Goal: Task Accomplishment & Management: Complete application form

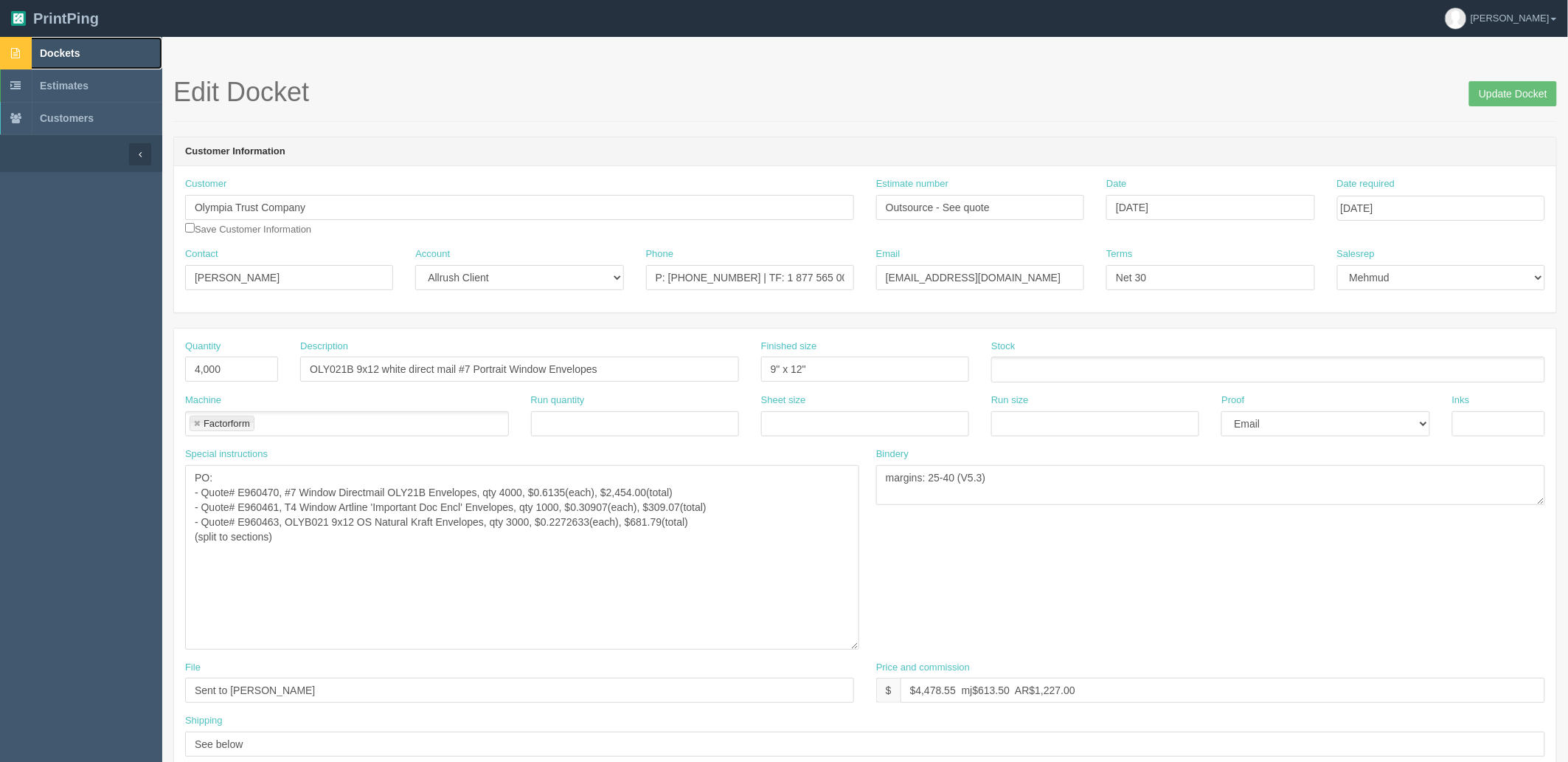
click at [90, 57] on link "Dockets" at bounding box center [81, 53] width 162 height 33
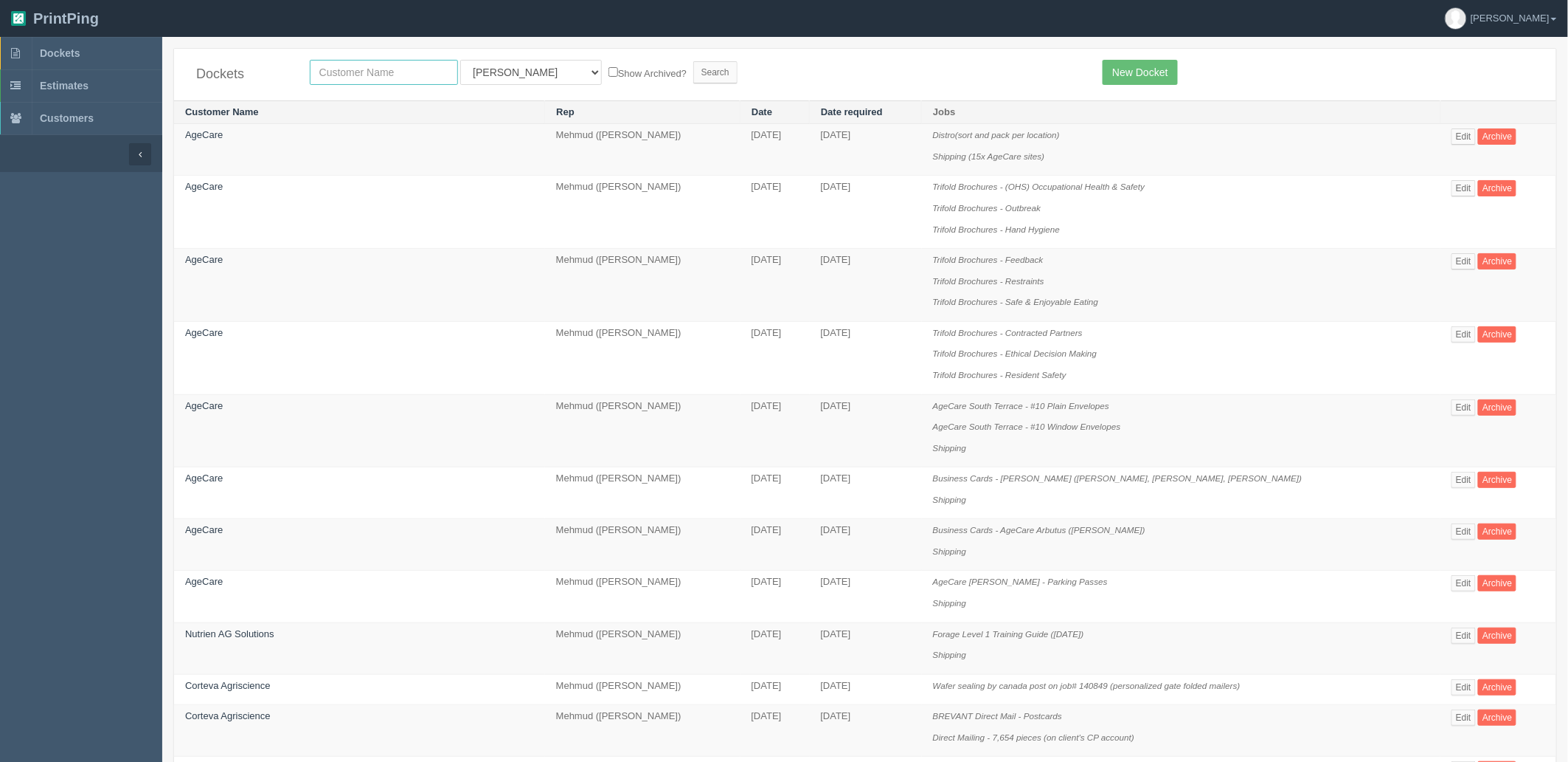
click at [416, 79] on input "text" at bounding box center [383, 72] width 148 height 25
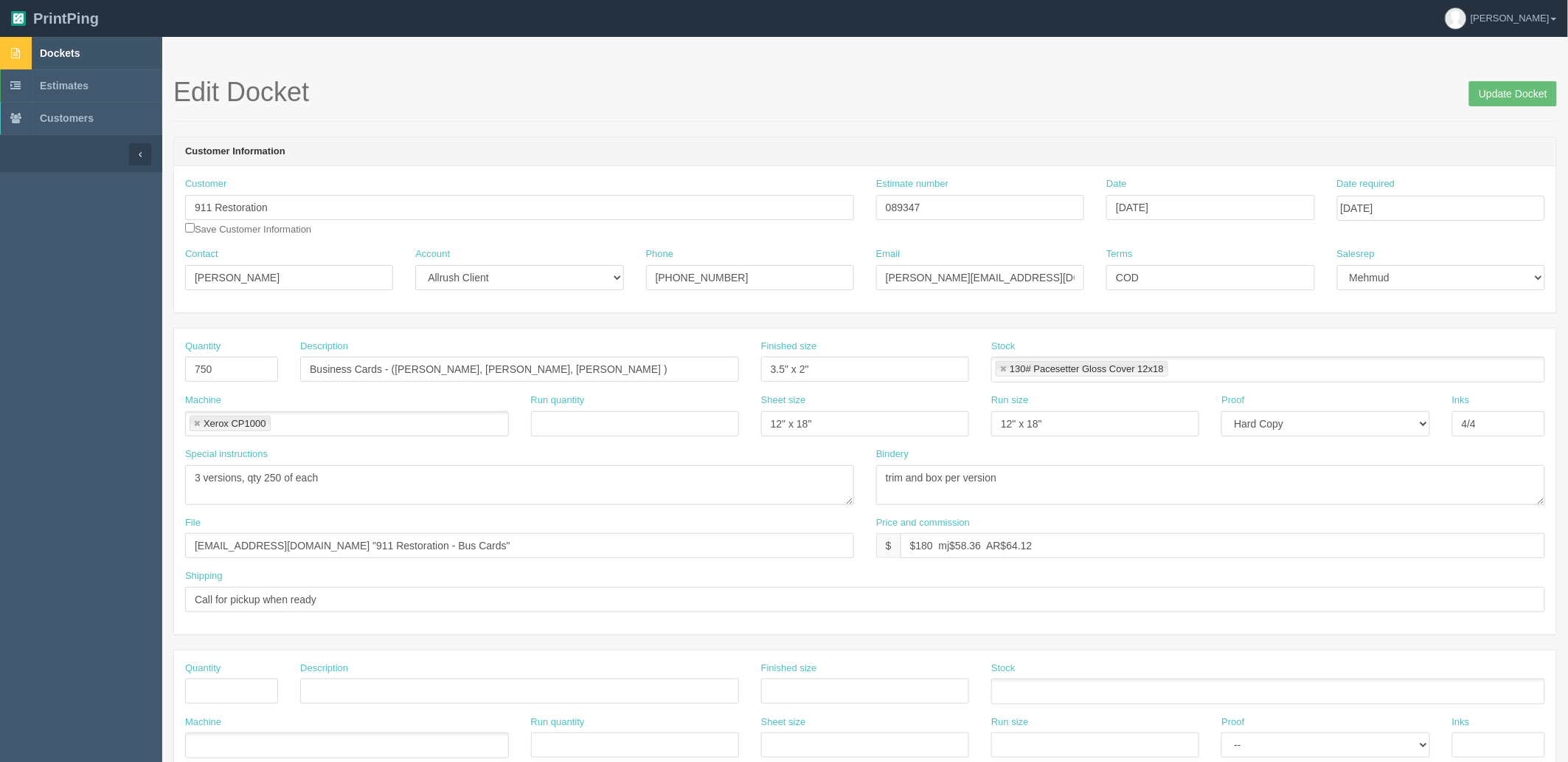
click at [116, 53] on link "Dockets" at bounding box center [81, 53] width 162 height 33
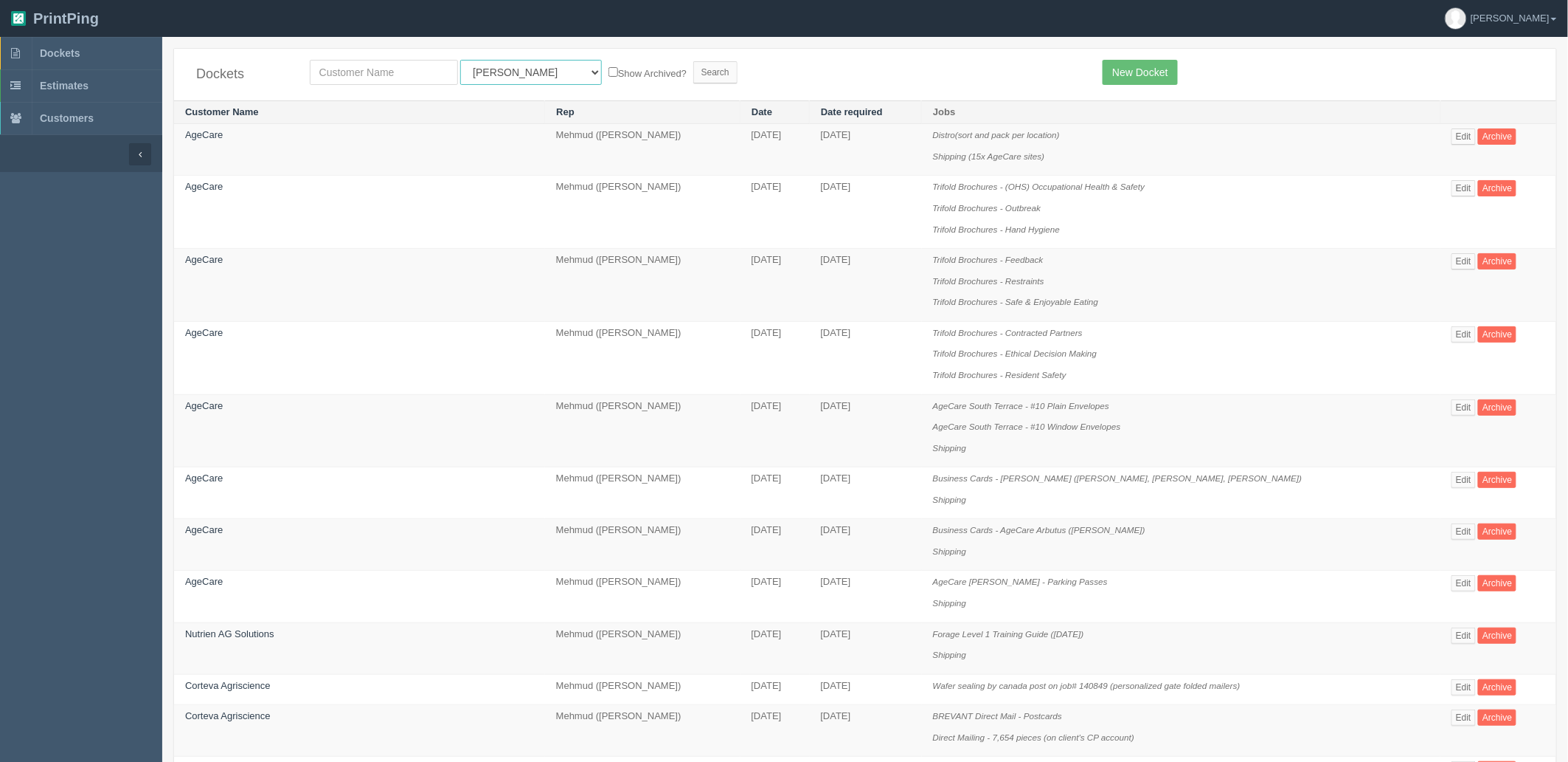
click at [497, 74] on select "All Users [PERSON_NAME] Test 1 [PERSON_NAME] [PERSON_NAME] [PERSON_NAME] France…" at bounding box center [530, 72] width 142 height 25
select select "8"
click at [460, 60] on select "All Users [PERSON_NAME] Test 1 [PERSON_NAME] [PERSON_NAME] [PERSON_NAME] France…" at bounding box center [530, 72] width 142 height 25
click at [422, 67] on input "text" at bounding box center [383, 72] width 148 height 25
type input "mj"
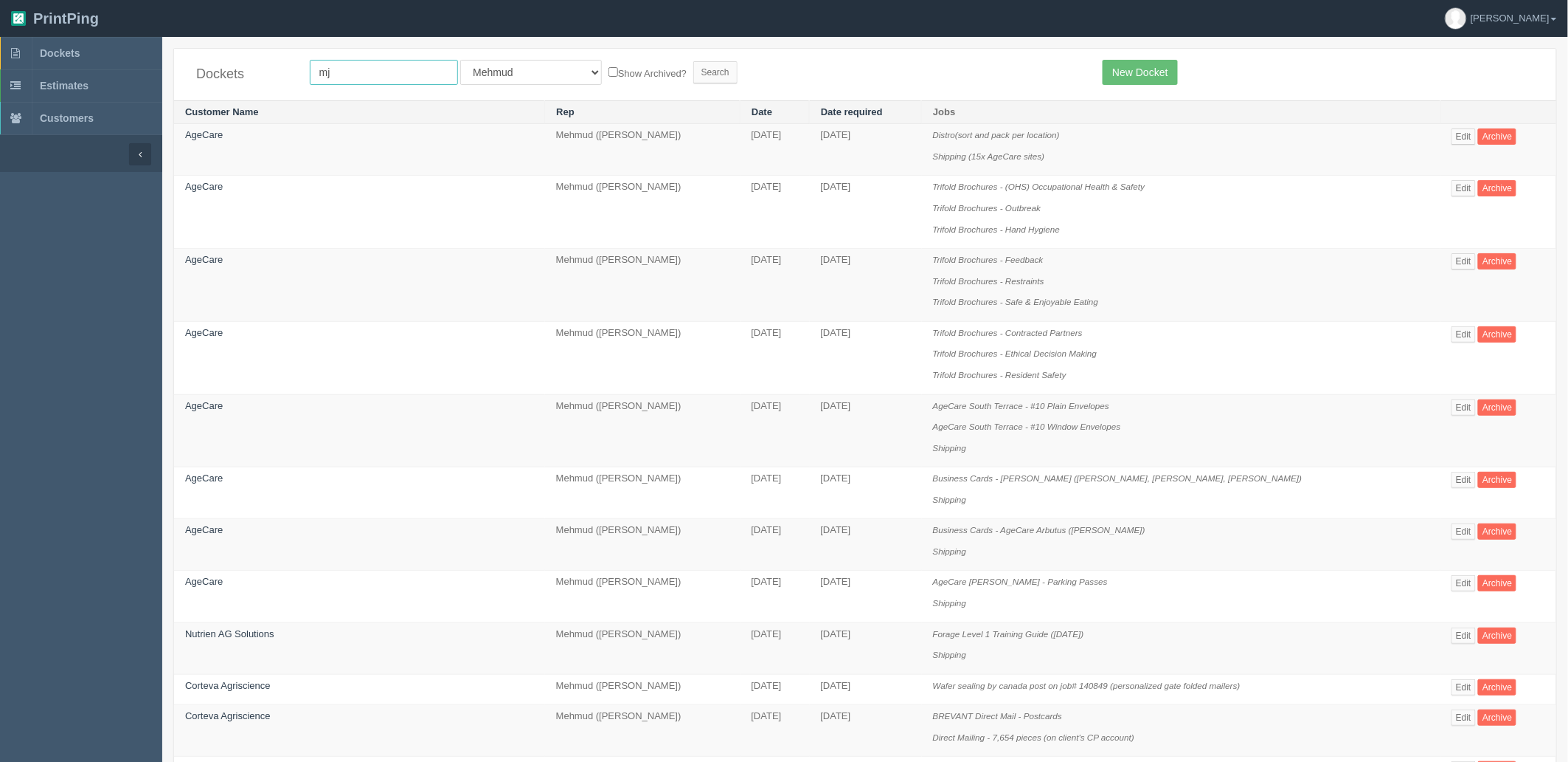
click at [694, 62] on input "Search" at bounding box center [715, 73] width 44 height 22
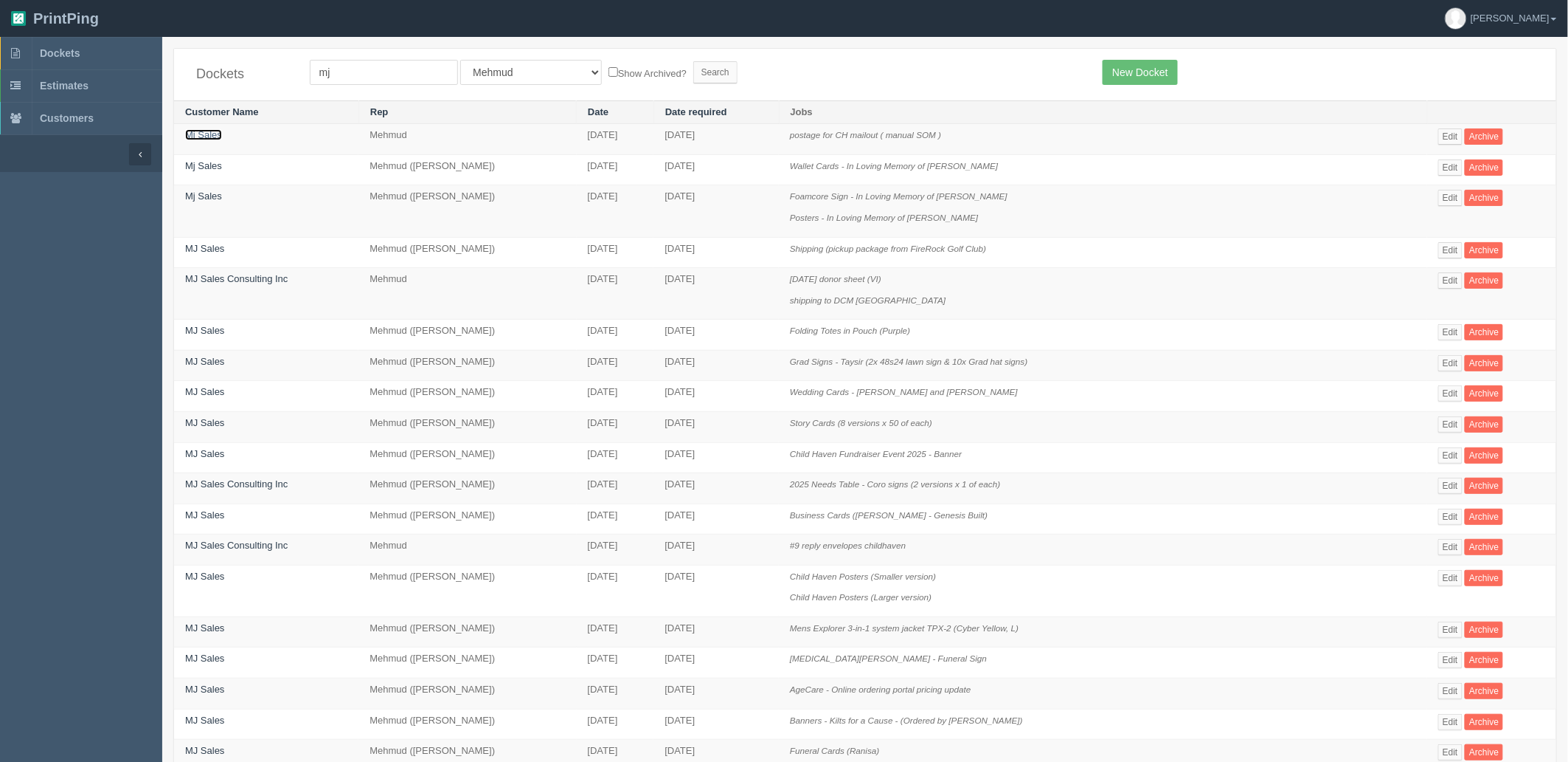
click at [199, 131] on link "Mj Sales" at bounding box center [203, 134] width 37 height 11
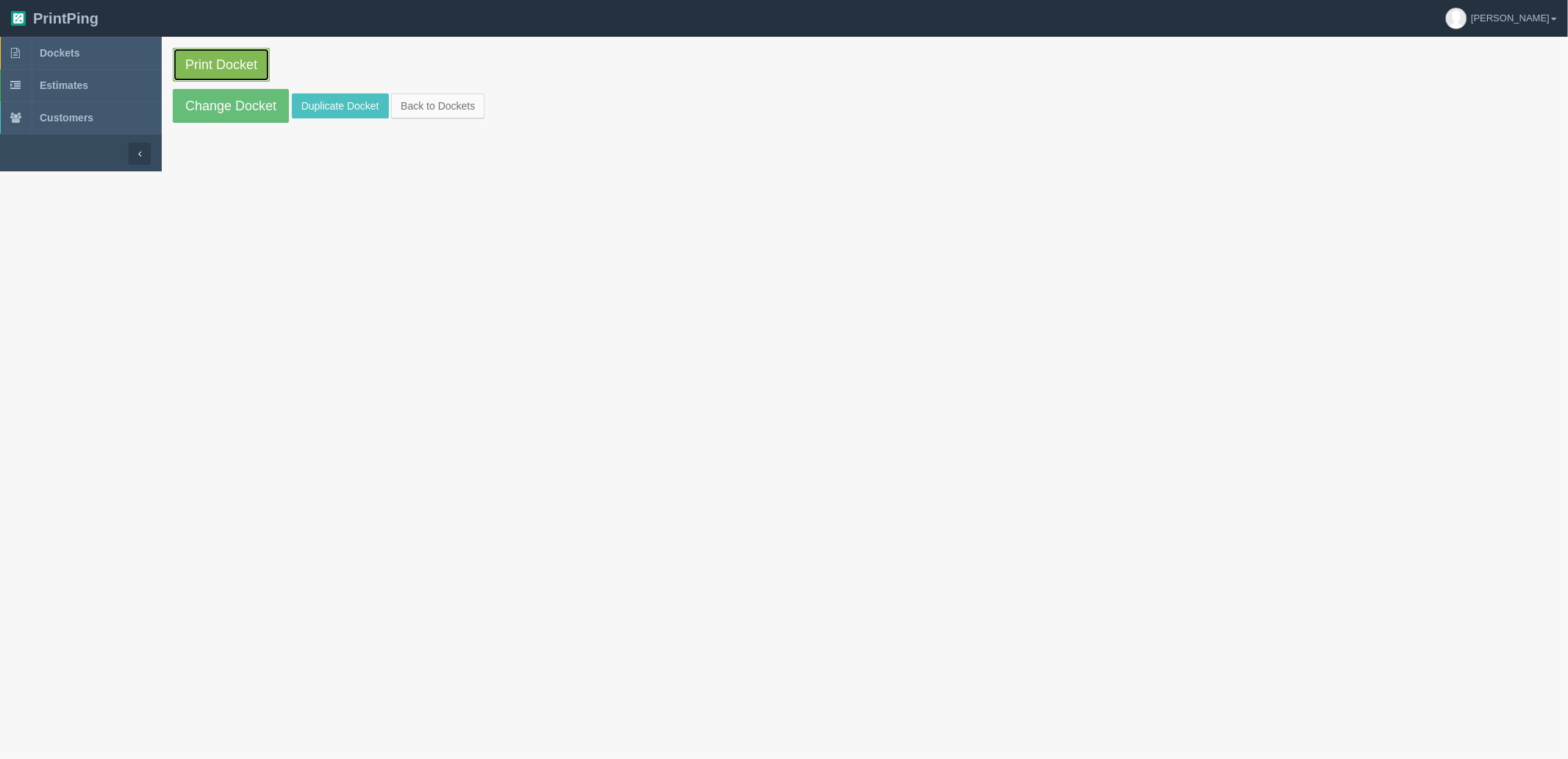
click at [238, 59] on link "Print Docket" at bounding box center [222, 65] width 97 height 33
click at [105, 50] on link "Dockets" at bounding box center [81, 53] width 162 height 33
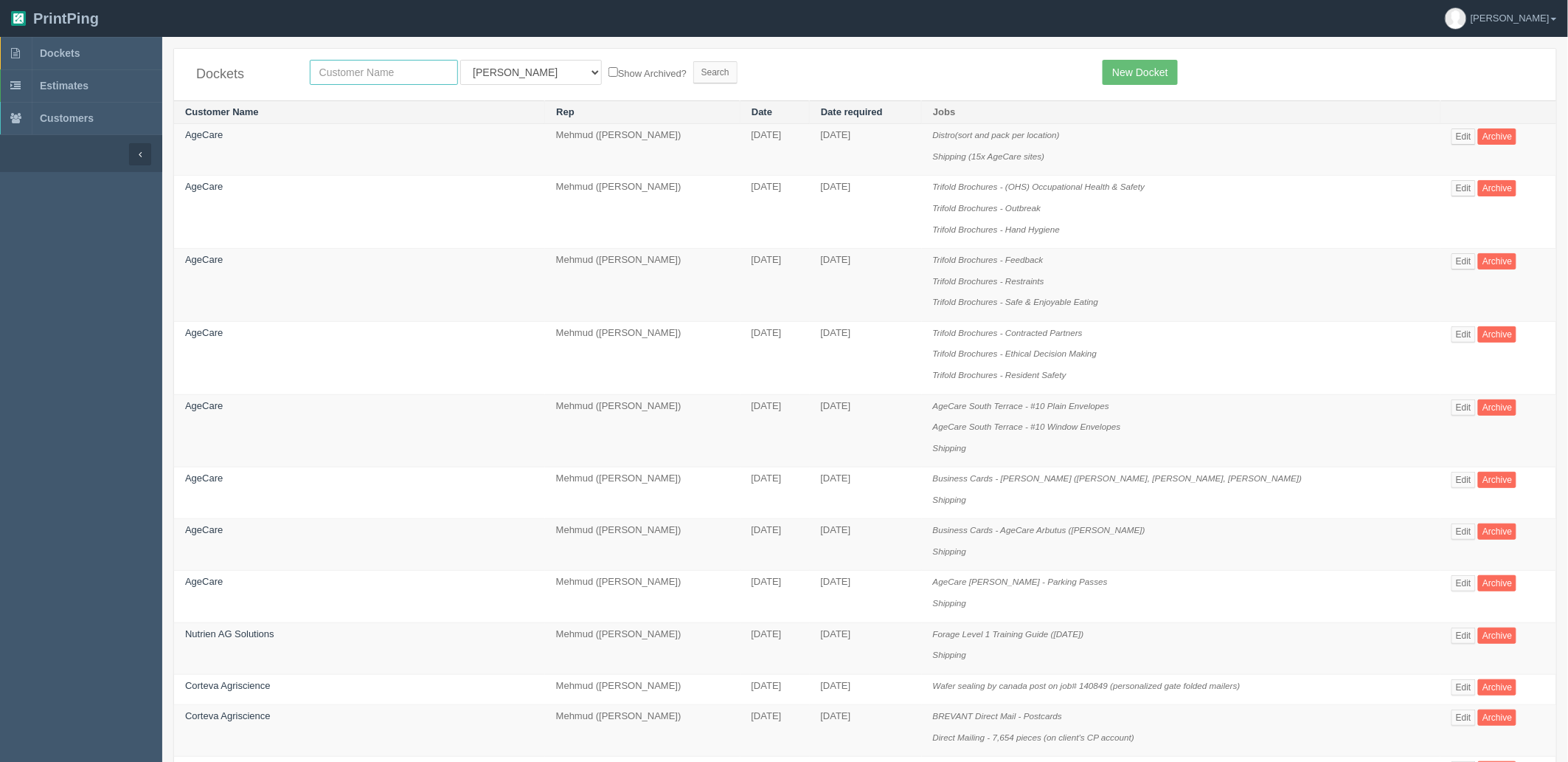
click at [342, 63] on input "text" at bounding box center [383, 72] width 148 height 25
type input "nutrien"
click at [694, 62] on input "Search" at bounding box center [715, 73] width 44 height 22
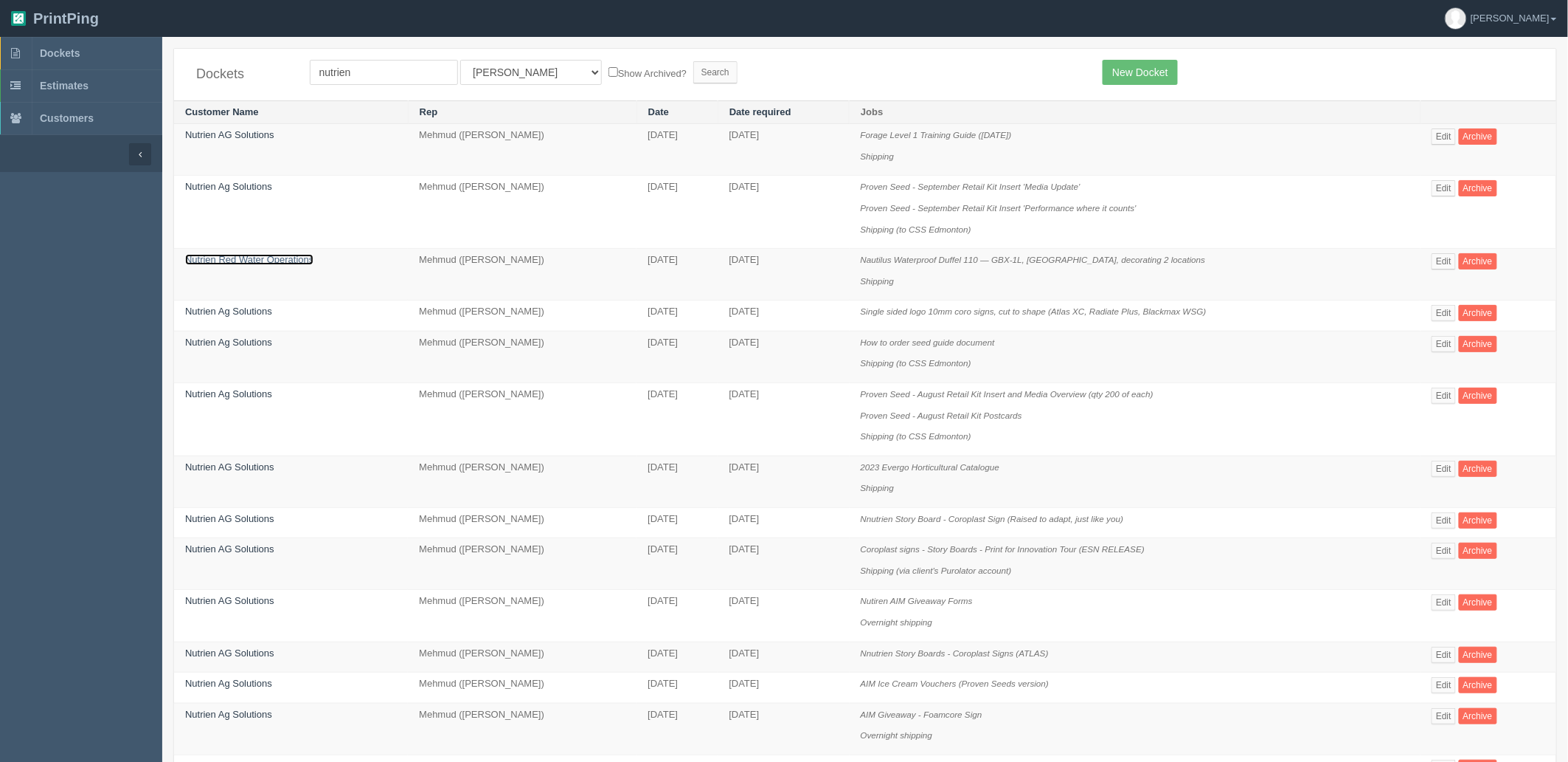
click at [231, 263] on link "Nutrien Red Water Operations" at bounding box center [249, 259] width 128 height 11
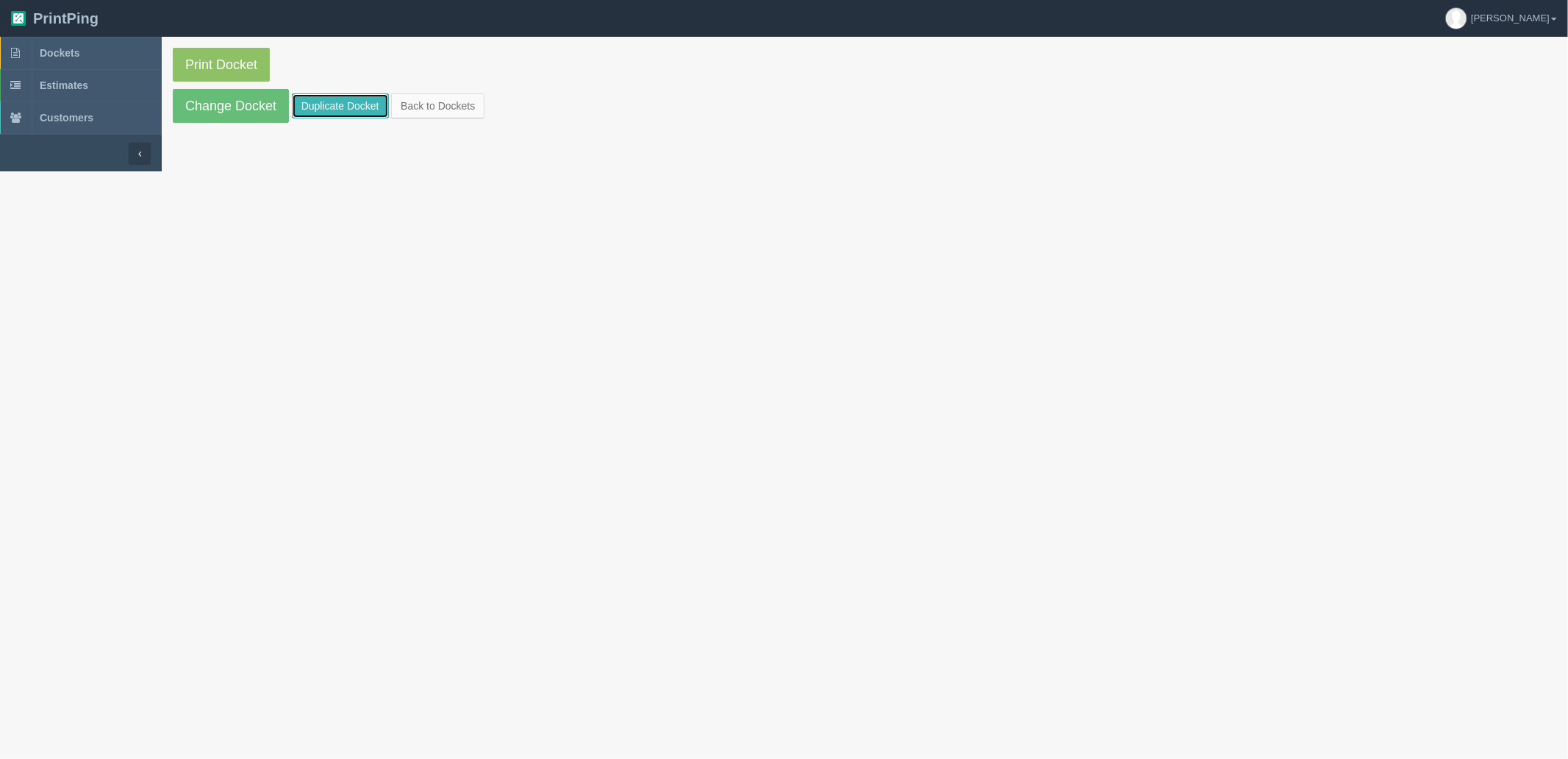
click at [328, 107] on link "Duplicate Docket" at bounding box center [340, 105] width 97 height 25
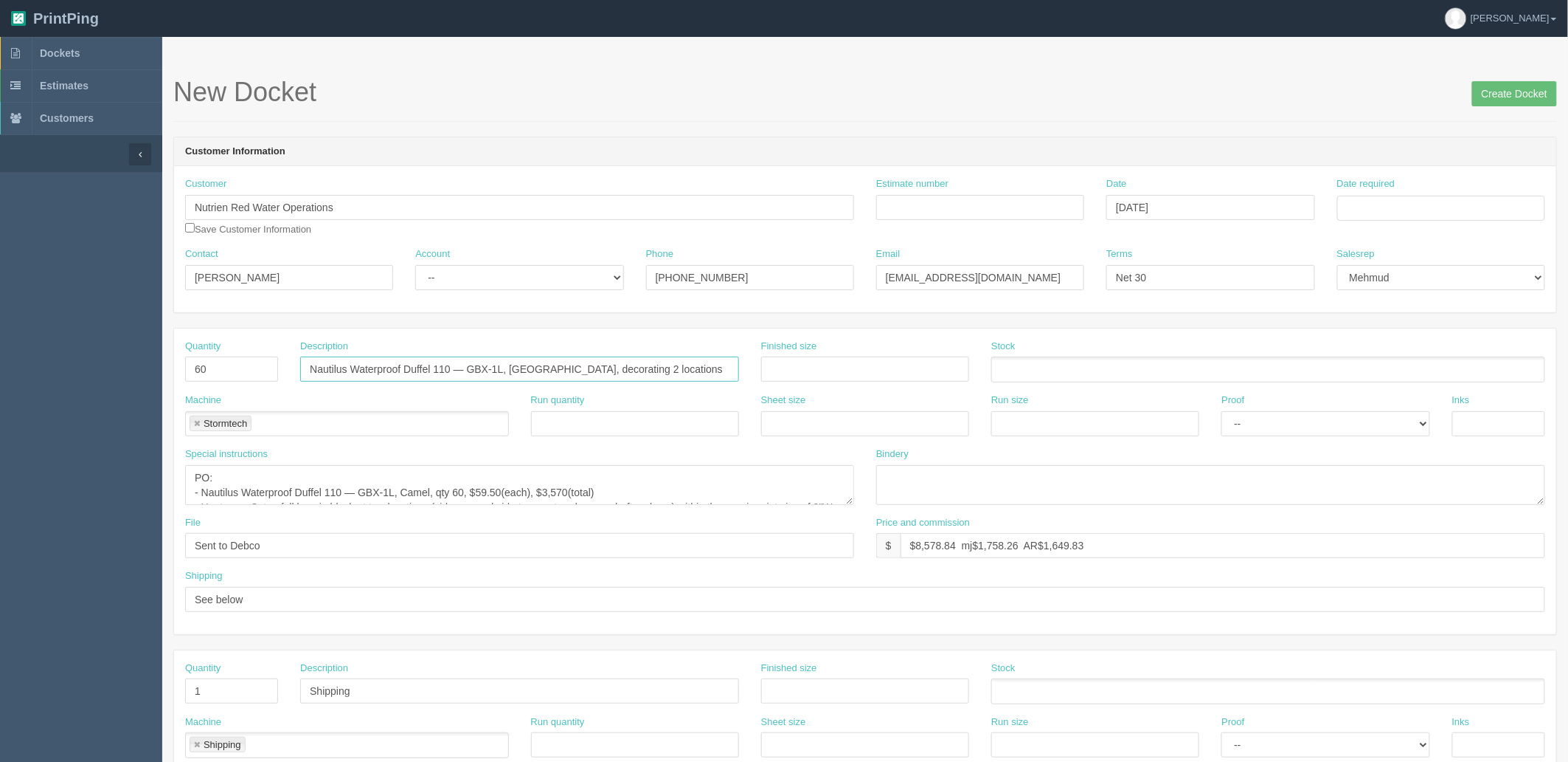
drag, startPoint x: 510, startPoint y: 367, endPoint x: 164, endPoint y: 379, distance: 346.2
click at [164, 379] on section "New Docket Create Docket Customer Information Customer Nutrien Red Water Operat…" at bounding box center [866, 688] width 1406 height 1303
paste input "70 — GBX-1M"
drag, startPoint x: 541, startPoint y: 364, endPoint x: 596, endPoint y: 383, distance: 58.2
click at [542, 364] on input "Nautilus Waterproof Duffel 70 — GBX-1M, Camel, decorating 2 locations" at bounding box center [519, 368] width 439 height 25
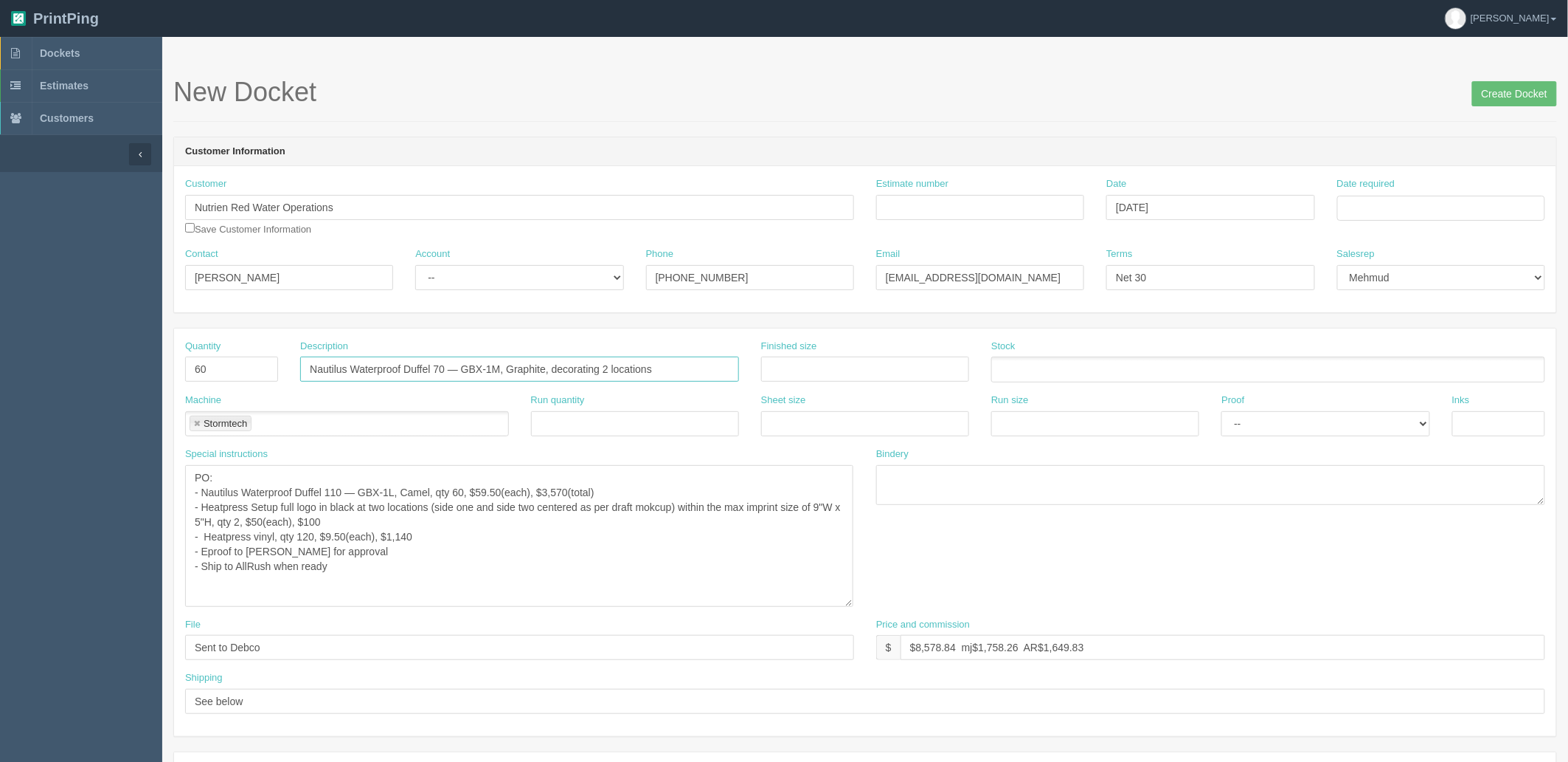
drag, startPoint x: 849, startPoint y: 499, endPoint x: 848, endPoint y: 602, distance: 103.0
click at [848, 602] on textarea "PO: - Nautilus Waterproof Duffel 110 — GBX-1L, Camel, qty 60, $59.50(each), $3,…" at bounding box center [518, 535] width 668 height 142
drag, startPoint x: 555, startPoint y: 364, endPoint x: 82, endPoint y: 364, distance: 473.0
click at [80, 355] on section "Dockets Estimates Customers" at bounding box center [784, 740] width 1568 height 1406
type input "Nautilus Waterproof Duffel 70 — GBX-1M, Graphite, decorating 2 locations"
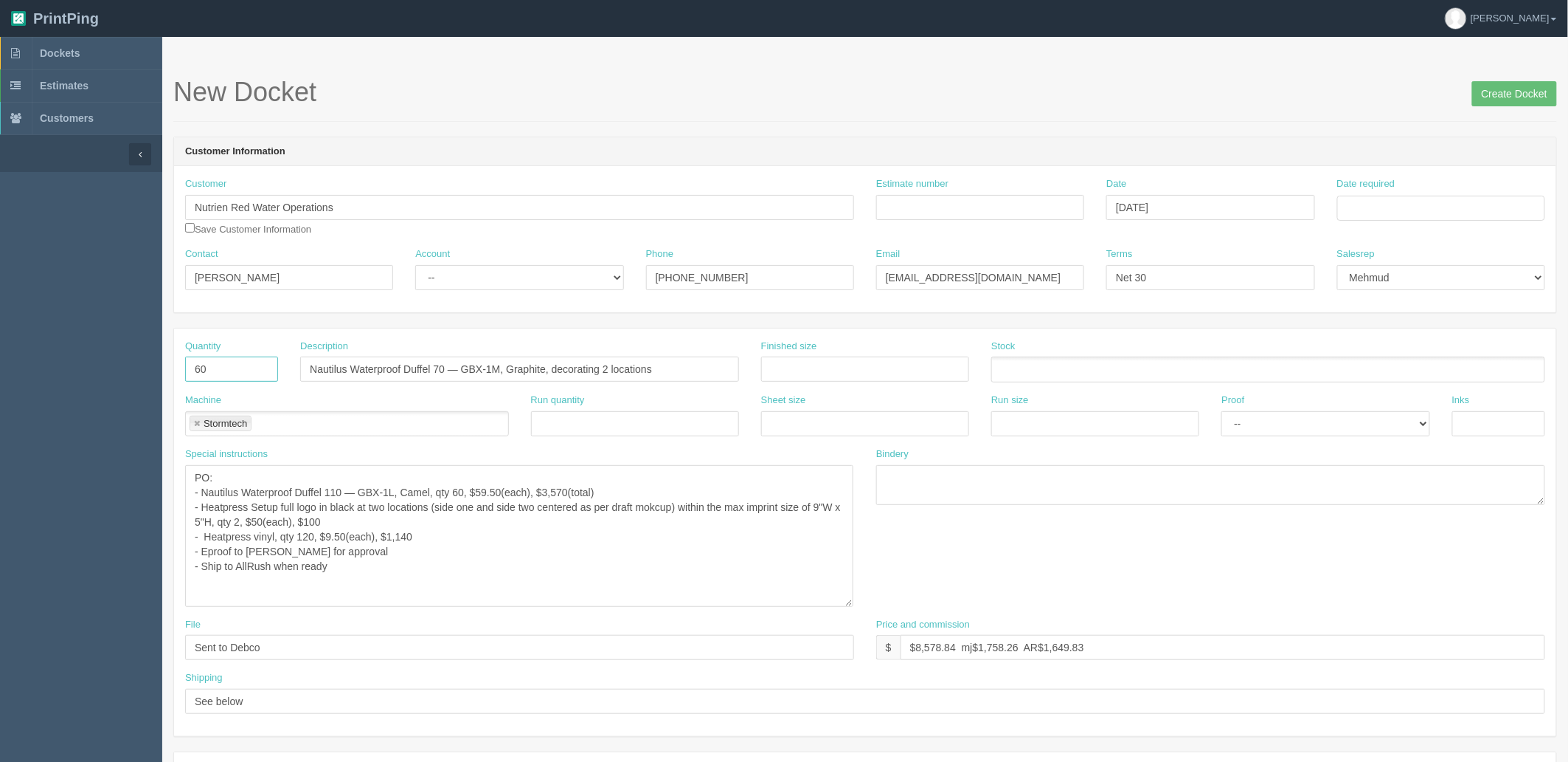
drag, startPoint x: 94, startPoint y: 363, endPoint x: 53, endPoint y: 357, distance: 41.4
click at [90, 362] on section "Dockets Estimates Customers" at bounding box center [784, 740] width 1568 height 1406
type input "110"
click at [438, 495] on textarea "PO: - Nautilus Waterproof Duffel 110 — GBX-1L, Camel, qty 60, $59.50(each), $3,…" at bounding box center [518, 535] width 668 height 142
drag, startPoint x: 437, startPoint y: 491, endPoint x: 99, endPoint y: 488, distance: 338.0
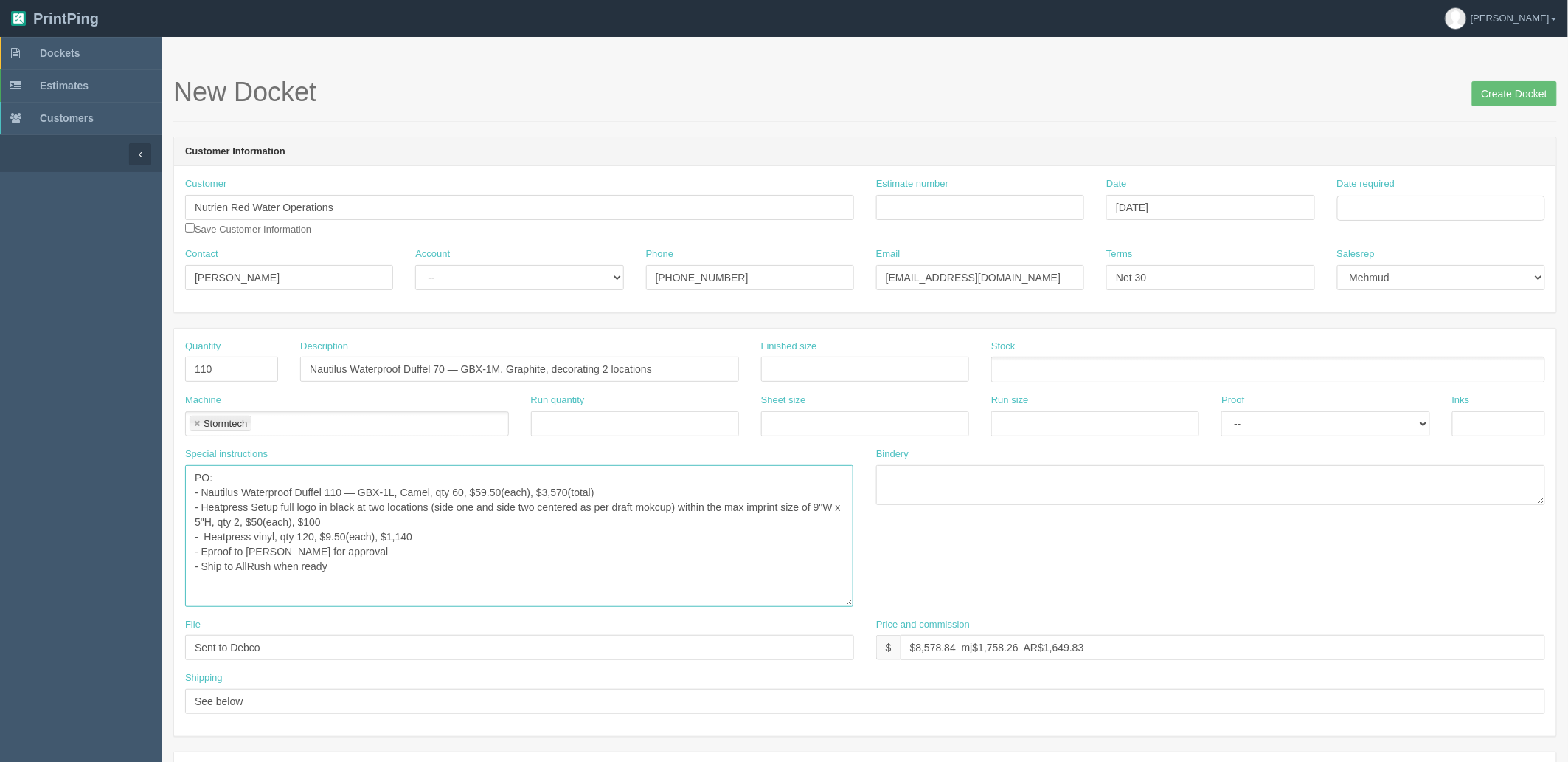
click at [99, 488] on section "Dockets Estimates Customers" at bounding box center [784, 740] width 1568 height 1406
paste textarea "Nautilus Waterproof Duffel 70 — GBX-1M, Graphite"
click at [502, 488] on textarea "PO: - Nautilus Waterproof Duffel 110 — GBX-1L, Camel, qty 60, $59.50(each), $3,…" at bounding box center [518, 535] width 668 height 142
click at [360, 515] on textarea "PO: - Nautilus Waterproof Duffel 110 — GBX-1L, Camel, qty 60, $59.50(each), $3,…" at bounding box center [518, 535] width 668 height 142
click at [674, 505] on textarea "PO: - Nautilus Waterproof Duffel 110 — GBX-1L, Camel, qty 60, $59.50(each), $3,…" at bounding box center [518, 535] width 668 height 142
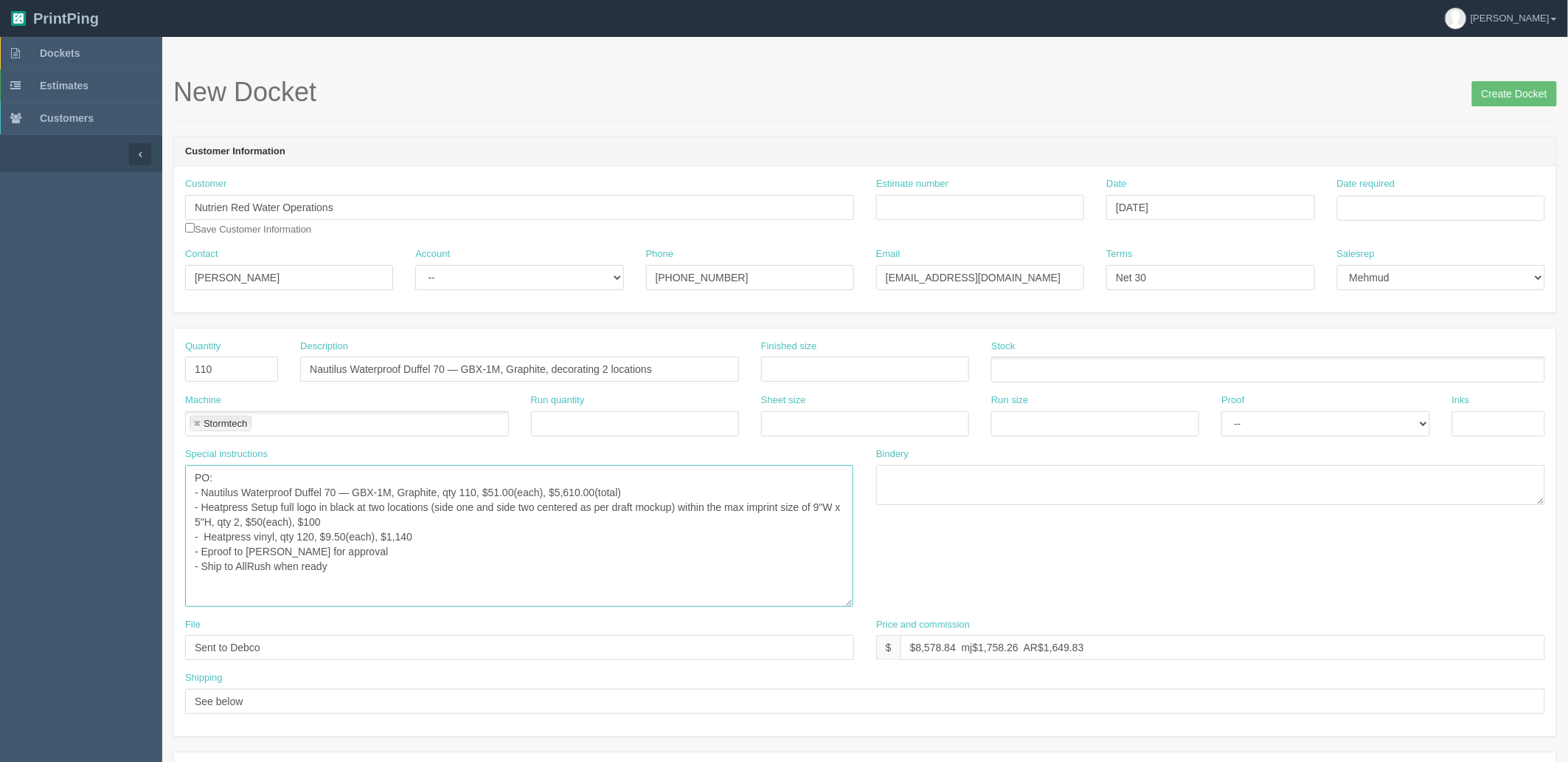
type textarea "PO: - Nautilus Waterproof Duffel 70 — GBX-1M, Graphite, qty 110, $51.00(each), …"
click at [377, 572] on textarea "PO: - Nautilus Waterproof Duffel 110 — GBX-1L, Camel, qty 60, $59.50(each), $3,…" at bounding box center [518, 535] width 668 height 142
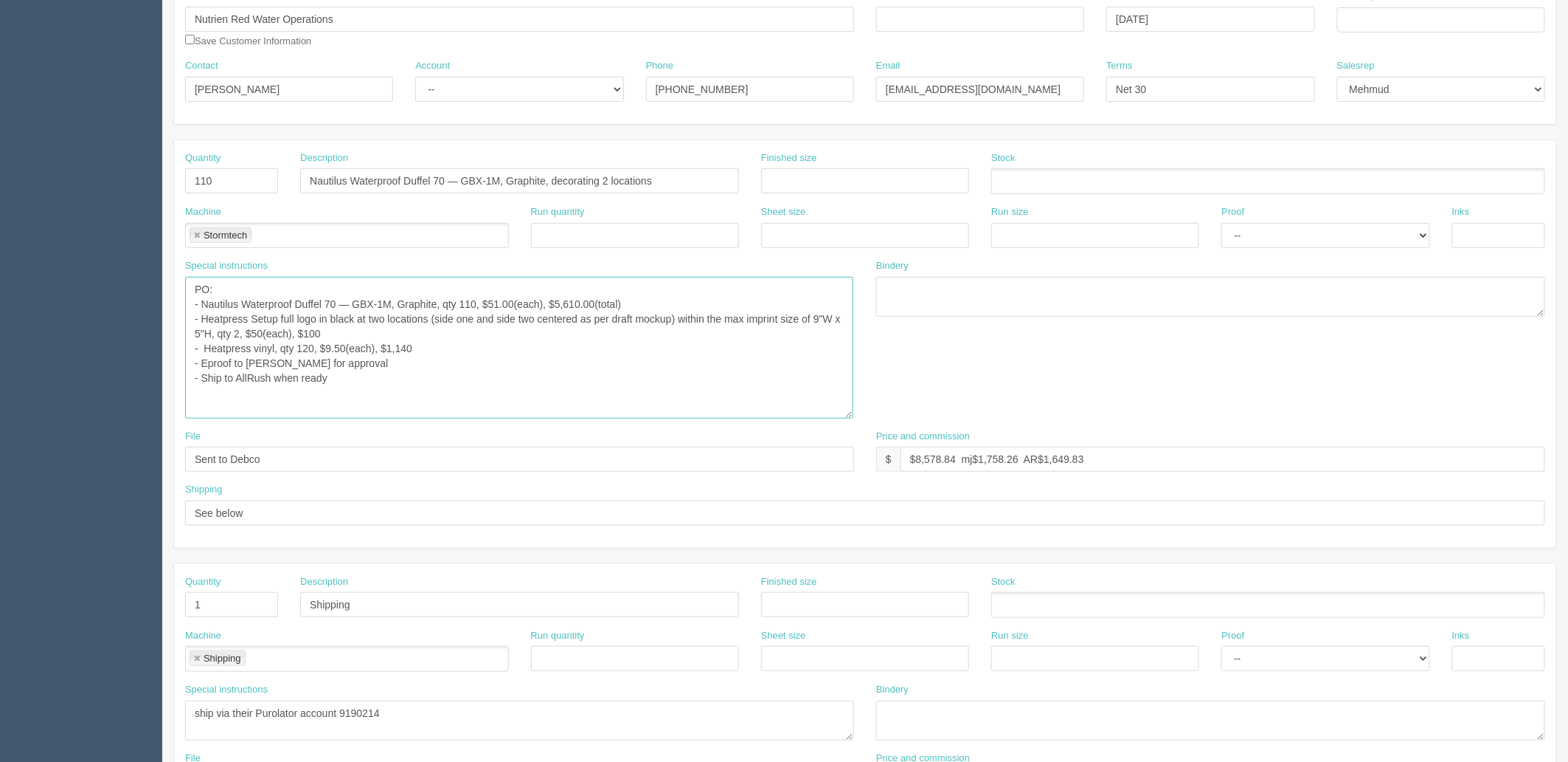
scroll to position [246, 0]
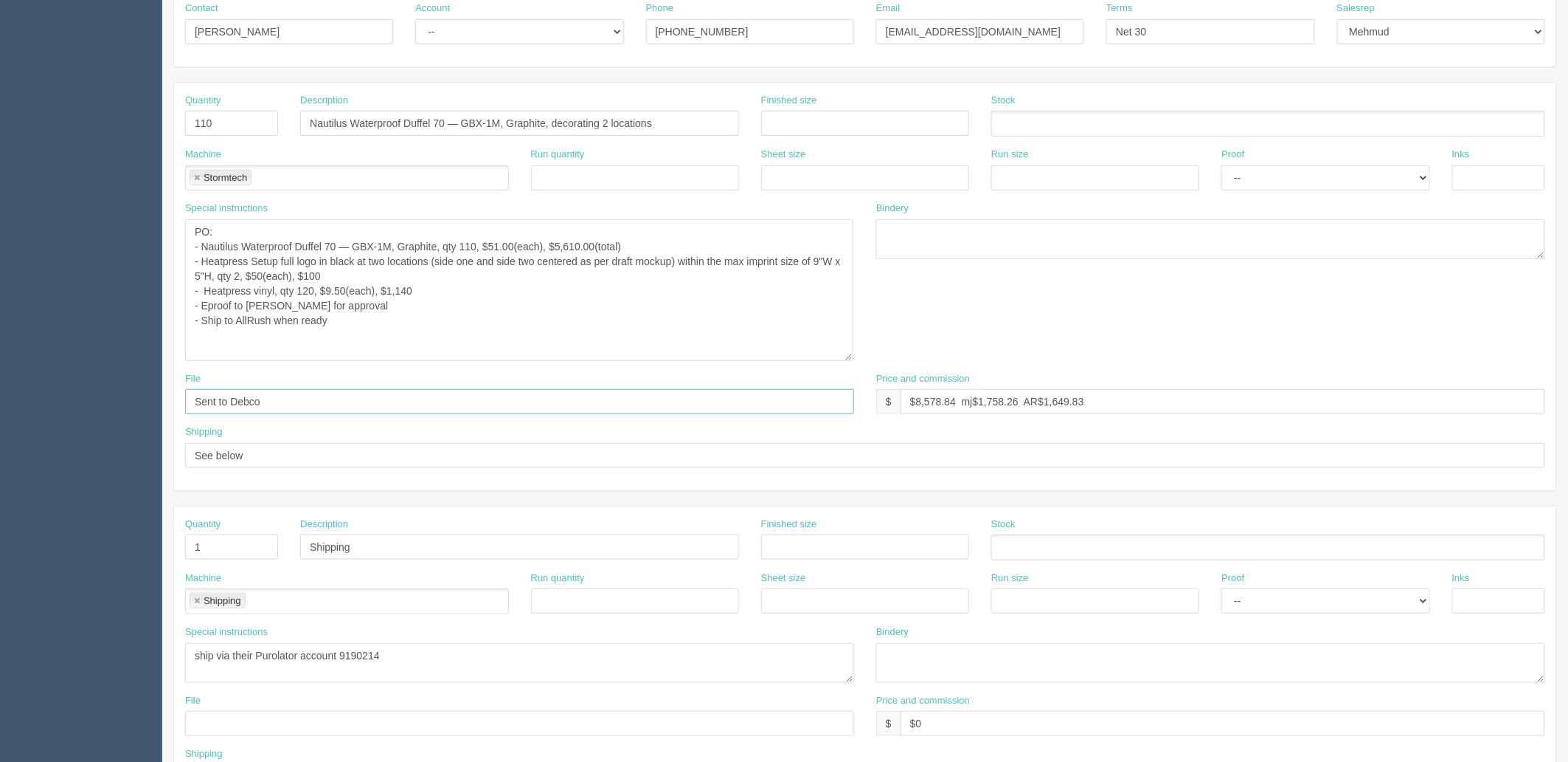
click at [292, 392] on input "Sent to Debco" at bounding box center [519, 401] width 669 height 25
type input "Sent to Stormtech"
drag, startPoint x: 917, startPoint y: 397, endPoint x: 2281, endPoint y: 273, distance: 1369.6
click at [1567, 273] on html "PrintPing Zack Edit account ( zack@allrush.ca ) Logout Dockets Estimates" at bounding box center [784, 475] width 1568 height 1442
click at [982, 397] on input "$13,506.75 mj$ AR$" at bounding box center [1223, 401] width 645 height 25
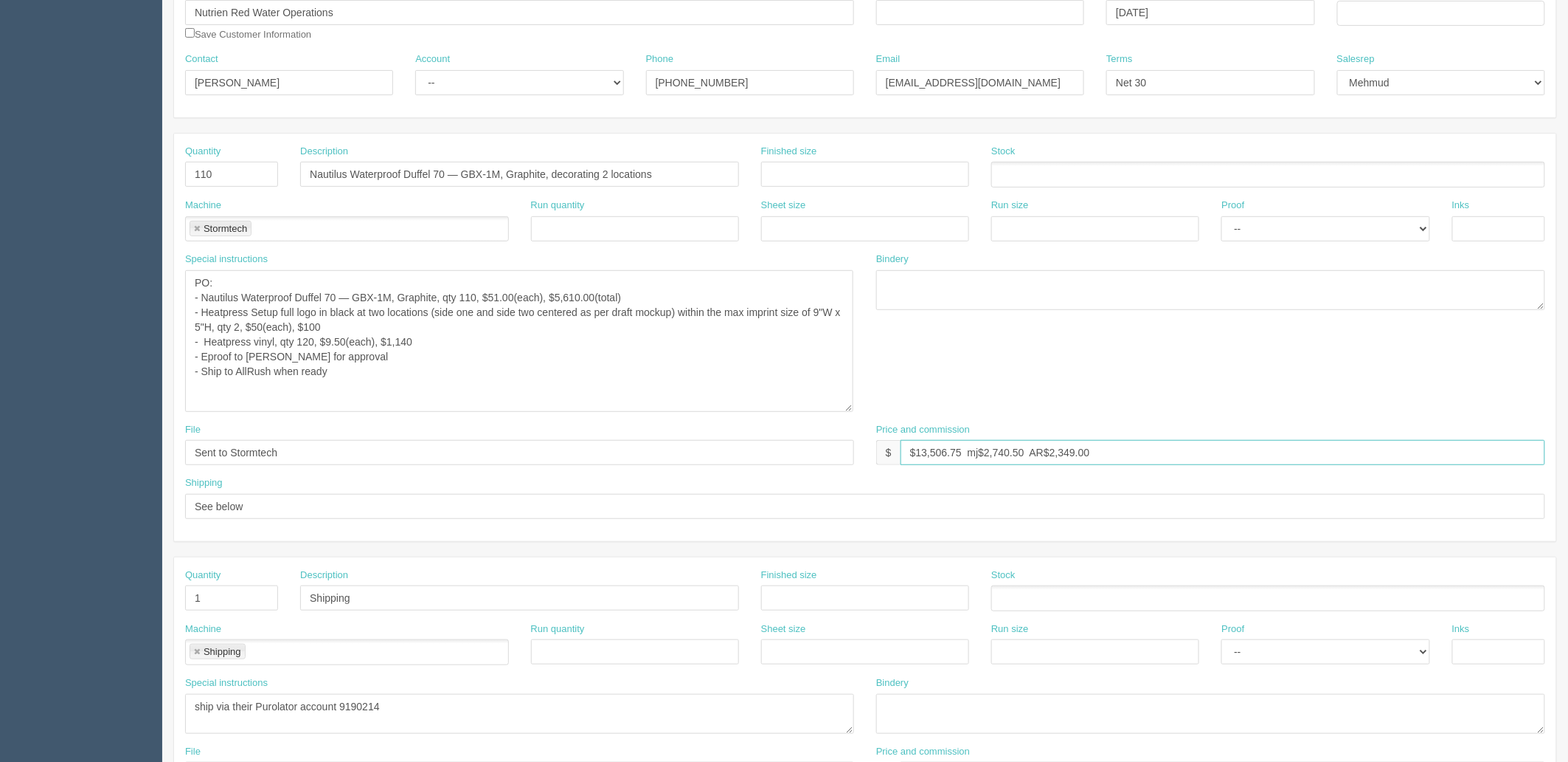
scroll to position [0, 0]
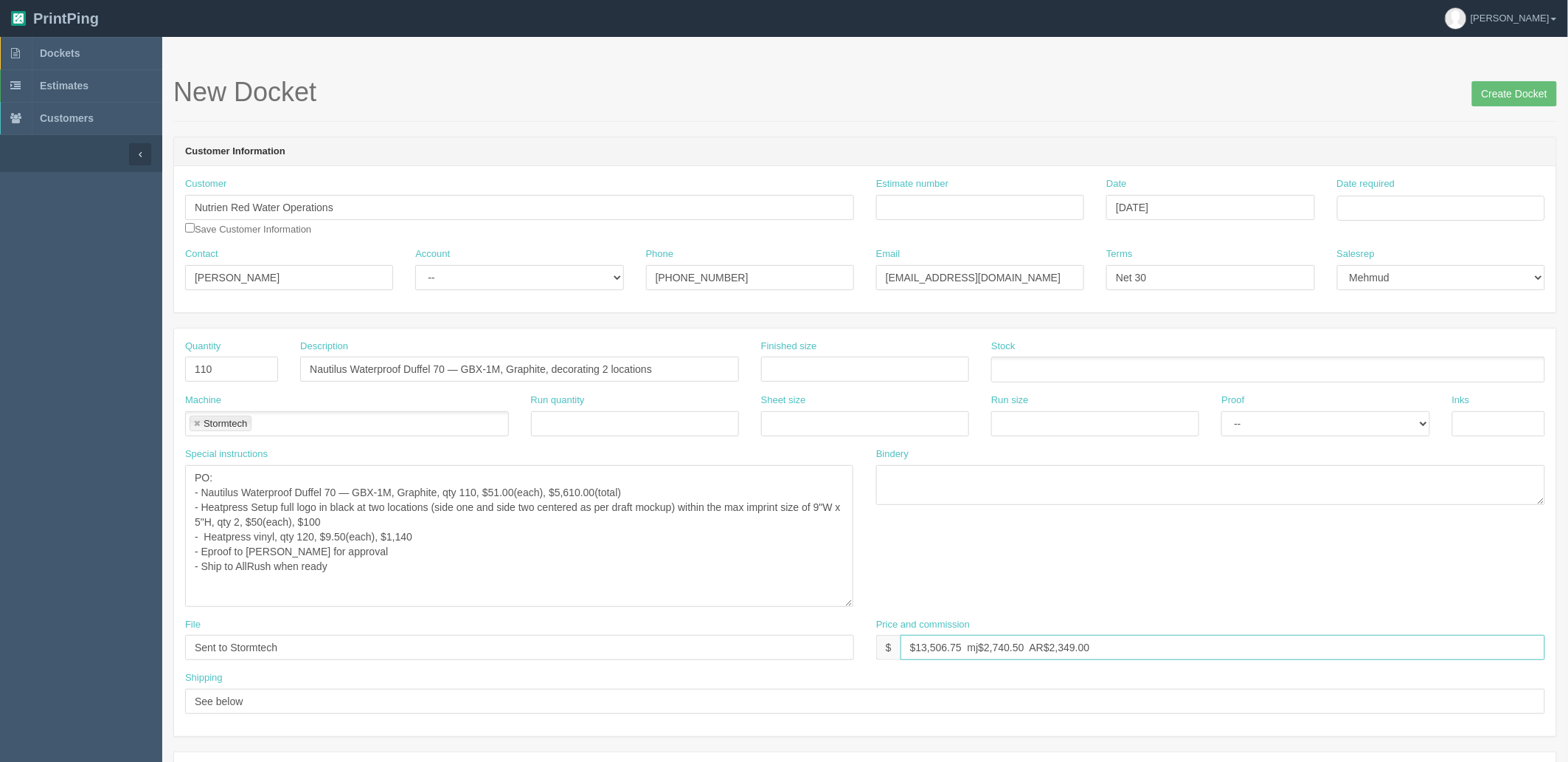
type input "$13,506.75 mj$2,740.50 AR$2,349.00"
click at [927, 200] on input "Estimate number" at bounding box center [980, 207] width 208 height 25
type input "Outsource - See quotesheet"
click at [1390, 390] on td "7" at bounding box center [1391, 391] width 18 height 22
click at [1446, 344] on td "24" at bounding box center [1450, 349] width 18 height 22
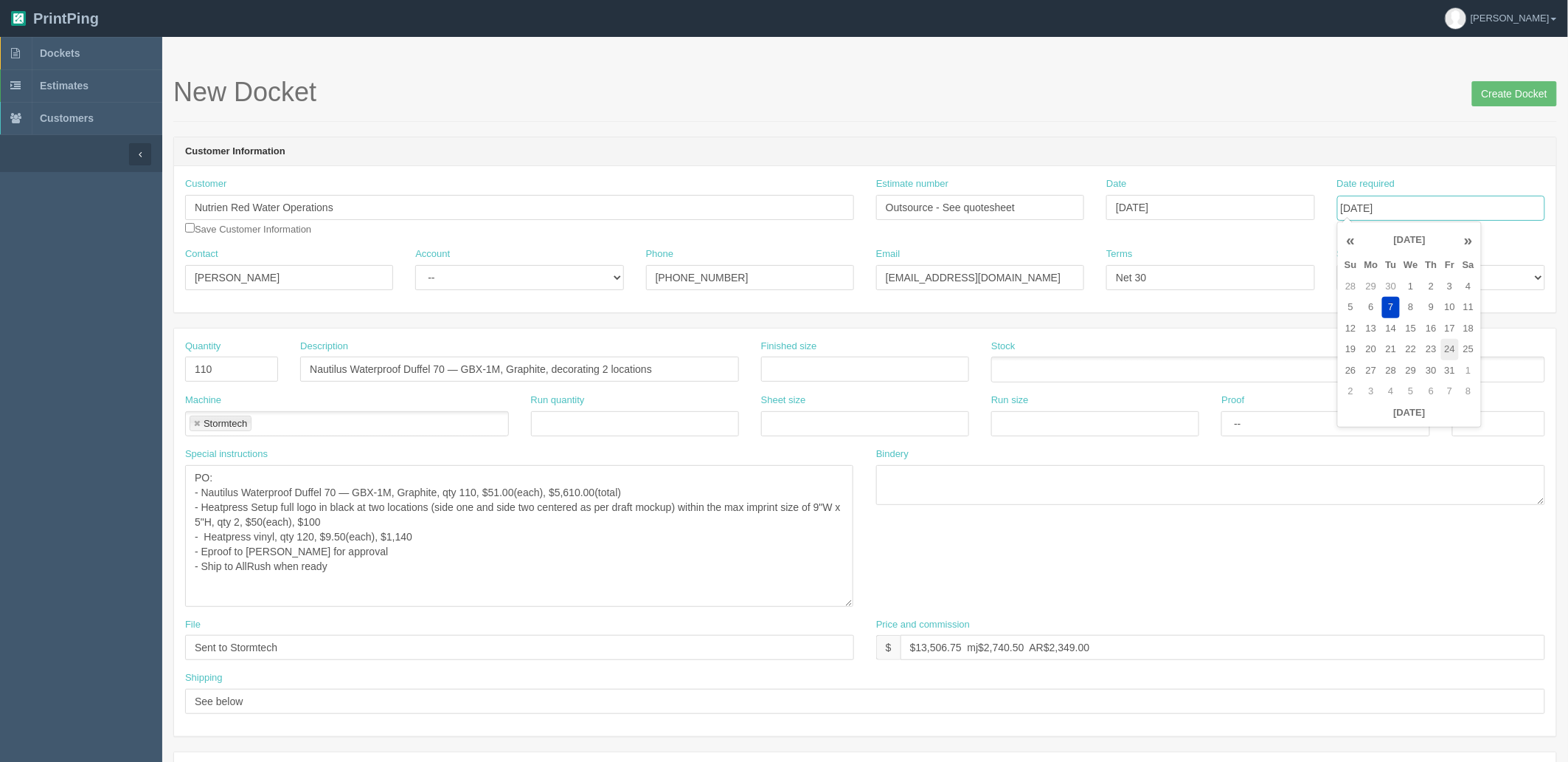
type input "[DATE]"
drag, startPoint x: 1210, startPoint y: 34, endPoint x: 1203, endPoint y: 53, distance: 20.2
click at [1210, 33] on header "PrintPing Zack Edit account ( zack@allrush.ca ) Logout" at bounding box center [784, 18] width 1568 height 37
drag, startPoint x: 1205, startPoint y: 277, endPoint x: 811, endPoint y: 266, distance: 394.2
click at [811, 266] on div "Contact Pat McKale Account -- Existing Client Allrush Client Rep Client Phone 7…" at bounding box center [866, 274] width 1382 height 54
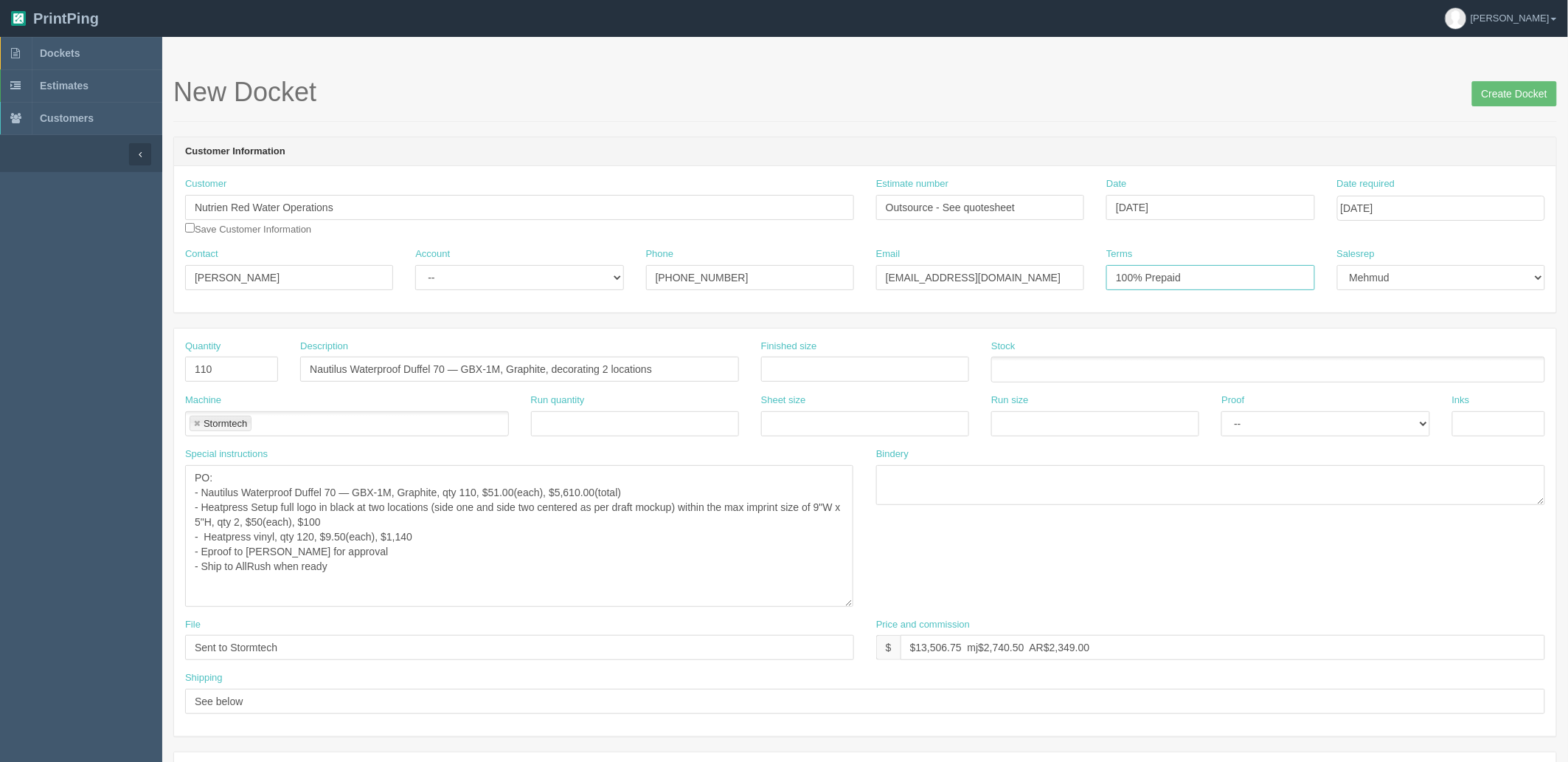
type input "100% Prepaid"
click at [446, 270] on select "-- Existing Client Allrush Client Rep Client" at bounding box center [519, 277] width 208 height 25
select select "Allrush Client"
click at [415, 265] on select "-- Existing Client Allrush Client Rep Client" at bounding box center [519, 277] width 208 height 25
click at [239, 521] on textarea "PO: - Nautilus Waterproof Duffel 110 — GBX-1L, Camel, qty 60, $59.50(each), $3,…" at bounding box center [518, 535] width 668 height 142
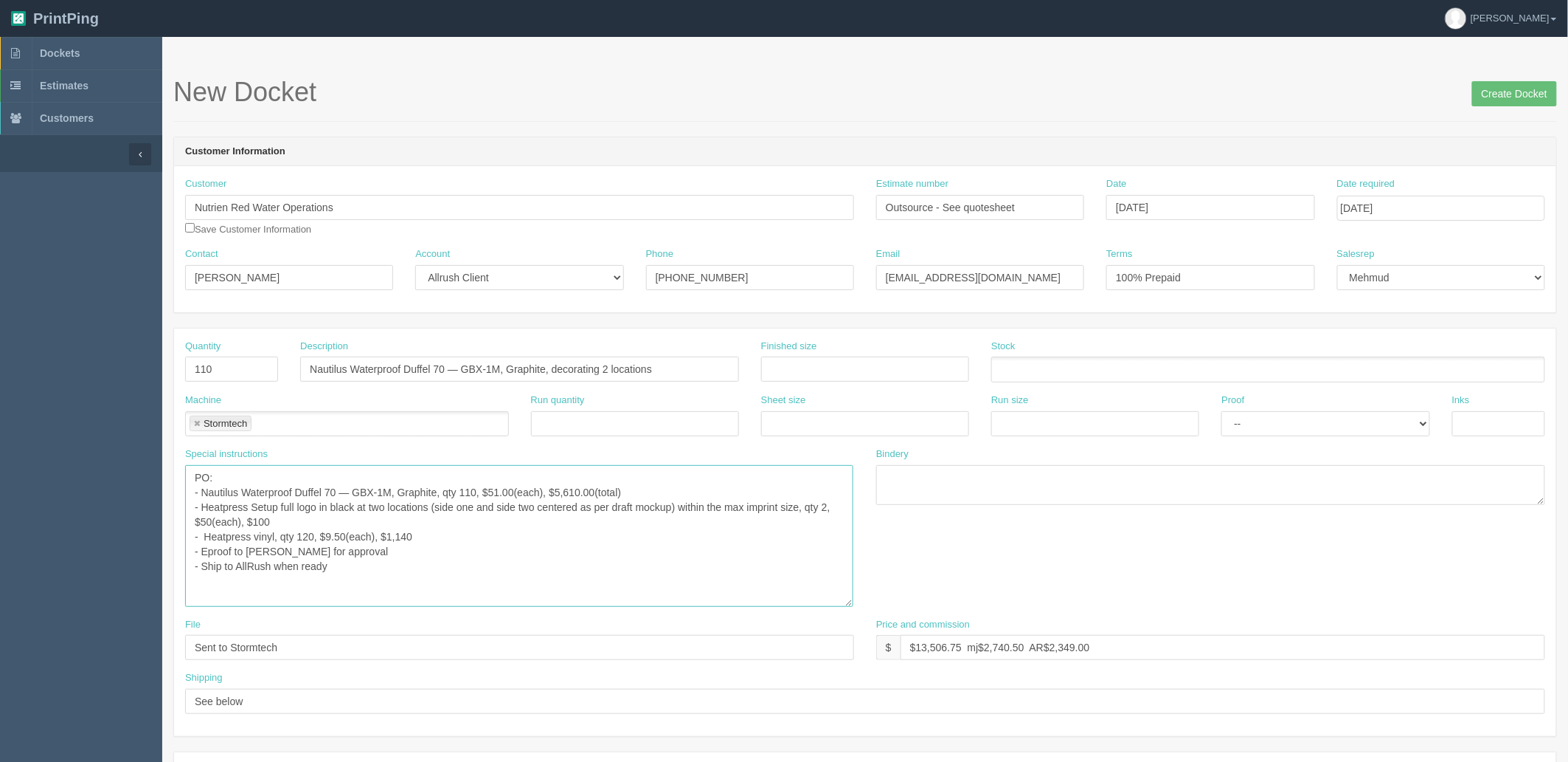
click at [415, 563] on textarea "PO: - Nautilus Waterproof Duffel 110 — GBX-1L, Camel, qty 60, $59.50(each), $3,…" at bounding box center [518, 535] width 668 height 142
click at [389, 532] on textarea "PO: - Nautilus Waterproof Duffel 110 — GBX-1L, Camel, qty 60, $59.50(each), $3,…" at bounding box center [518, 535] width 668 height 142
type textarea "PO: - Nautilus Waterproof Duffel 70 — GBX-1M, Graphite, qty 110, $51.00(each), …"
drag, startPoint x: 1065, startPoint y: 645, endPoint x: 1360, endPoint y: 663, distance: 295.5
click at [1360, 663] on div "Price and commission $ $13,506.75 mj$2,740.50 AR$2,349.00" at bounding box center [1211, 644] width 691 height 54
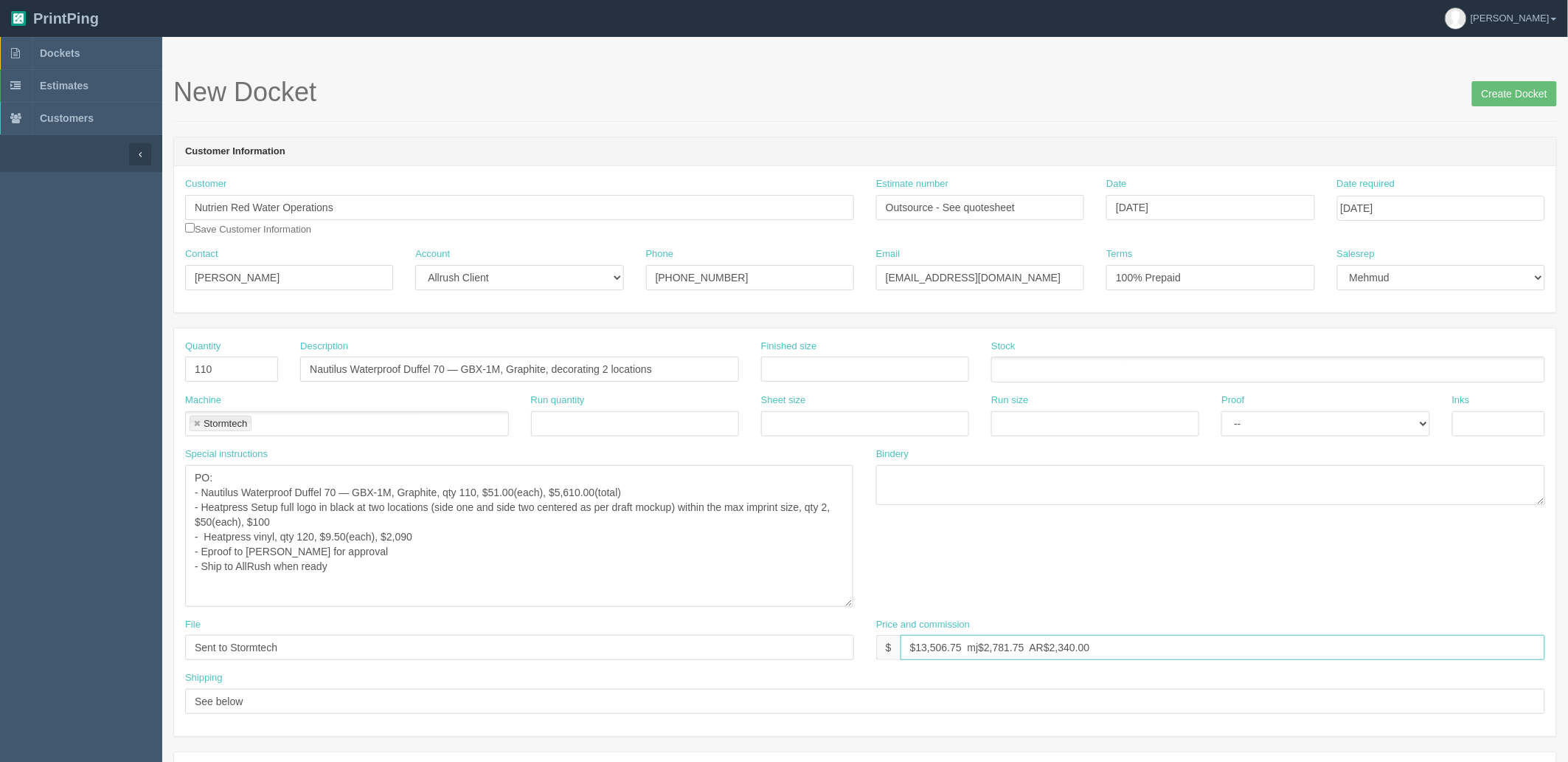
type input "$13,506.75 mj$2,781.75 AR$2,340.00"
click at [353, 570] on textarea "PO: - Nautilus Waterproof Duffel 110 — GBX-1L, Camel, qty 60, $59.50(each), $3,…" at bounding box center [518, 535] width 668 height 142
drag, startPoint x: 201, startPoint y: 537, endPoint x: 217, endPoint y: 543, distance: 17.1
click at [201, 537] on textarea "PO: - Nautilus Waterproof Duffel 110 — GBX-1L, Camel, qty 60, $59.50(each), $3,…" at bounding box center [518, 535] width 668 height 142
click at [566, 549] on textarea "PO: - Nautilus Waterproof Duffel 110 — GBX-1L, Camel, qty 60, $59.50(each), $3,…" at bounding box center [518, 535] width 668 height 142
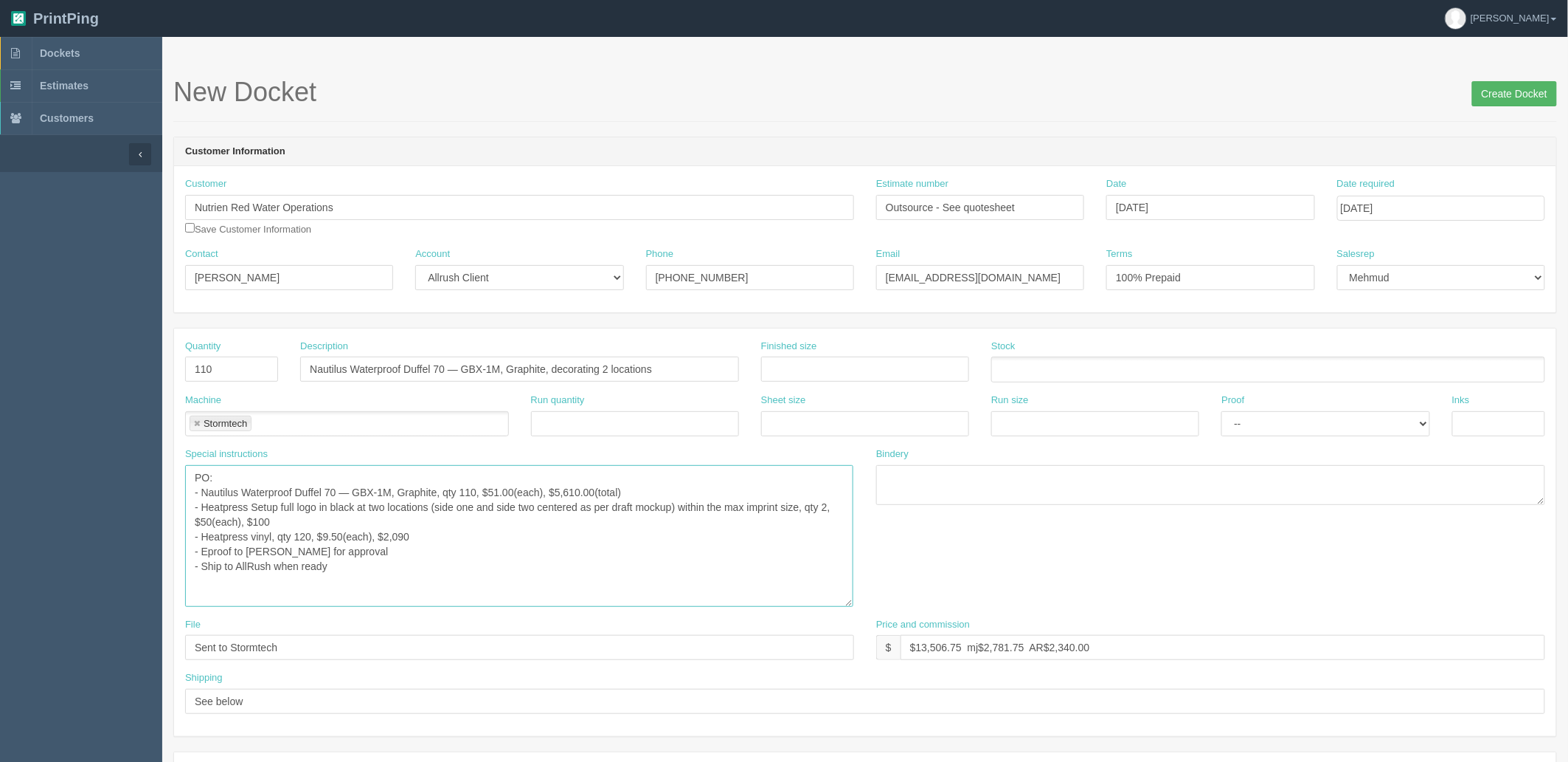
type textarea "PO: - Nautilus Waterproof Duffel 70 — GBX-1M, Graphite, qty 110, $51.00(each), …"
click at [1501, 98] on input "Create Docket" at bounding box center [1514, 93] width 85 height 25
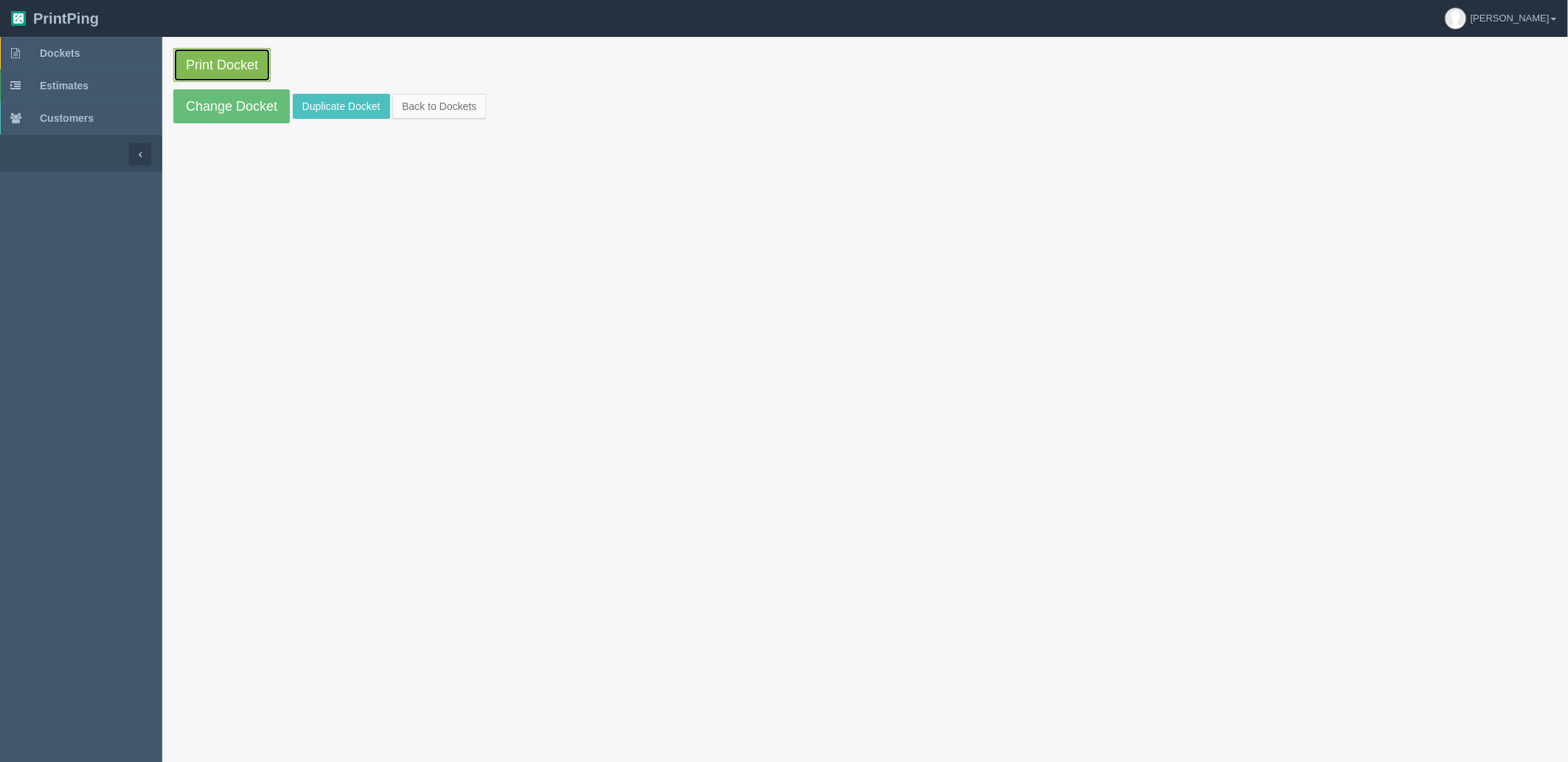
click at [244, 60] on link "Print Docket" at bounding box center [222, 65] width 98 height 34
drag, startPoint x: 98, startPoint y: 42, endPoint x: 122, endPoint y: 59, distance: 29.4
click at [98, 42] on link "Dockets" at bounding box center [81, 53] width 162 height 33
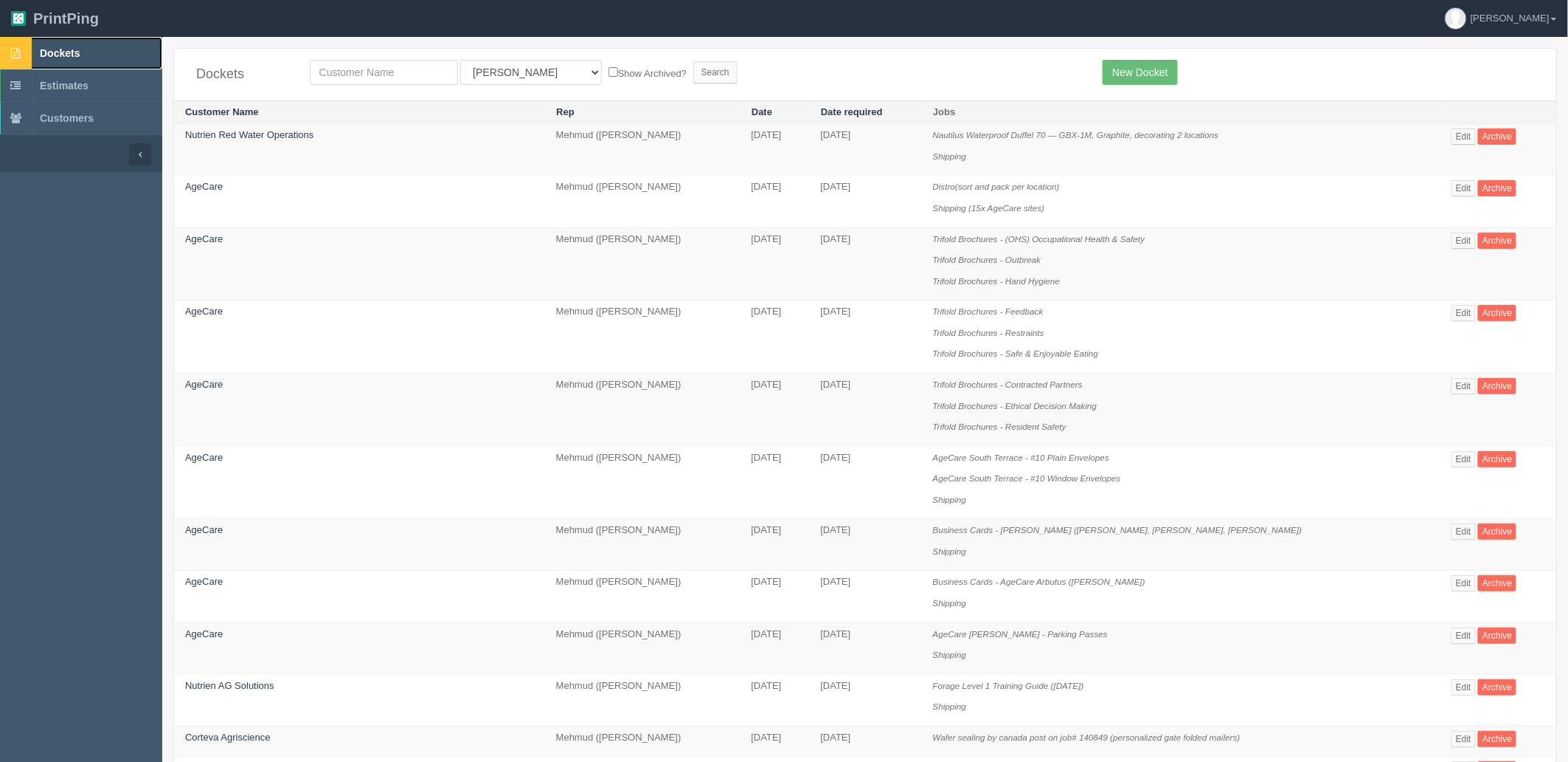
click at [103, 42] on link "Dockets" at bounding box center [81, 53] width 162 height 33
click at [85, 47] on link "Dockets" at bounding box center [81, 53] width 162 height 33
click at [1452, 136] on link "Edit" at bounding box center [1464, 136] width 24 height 16
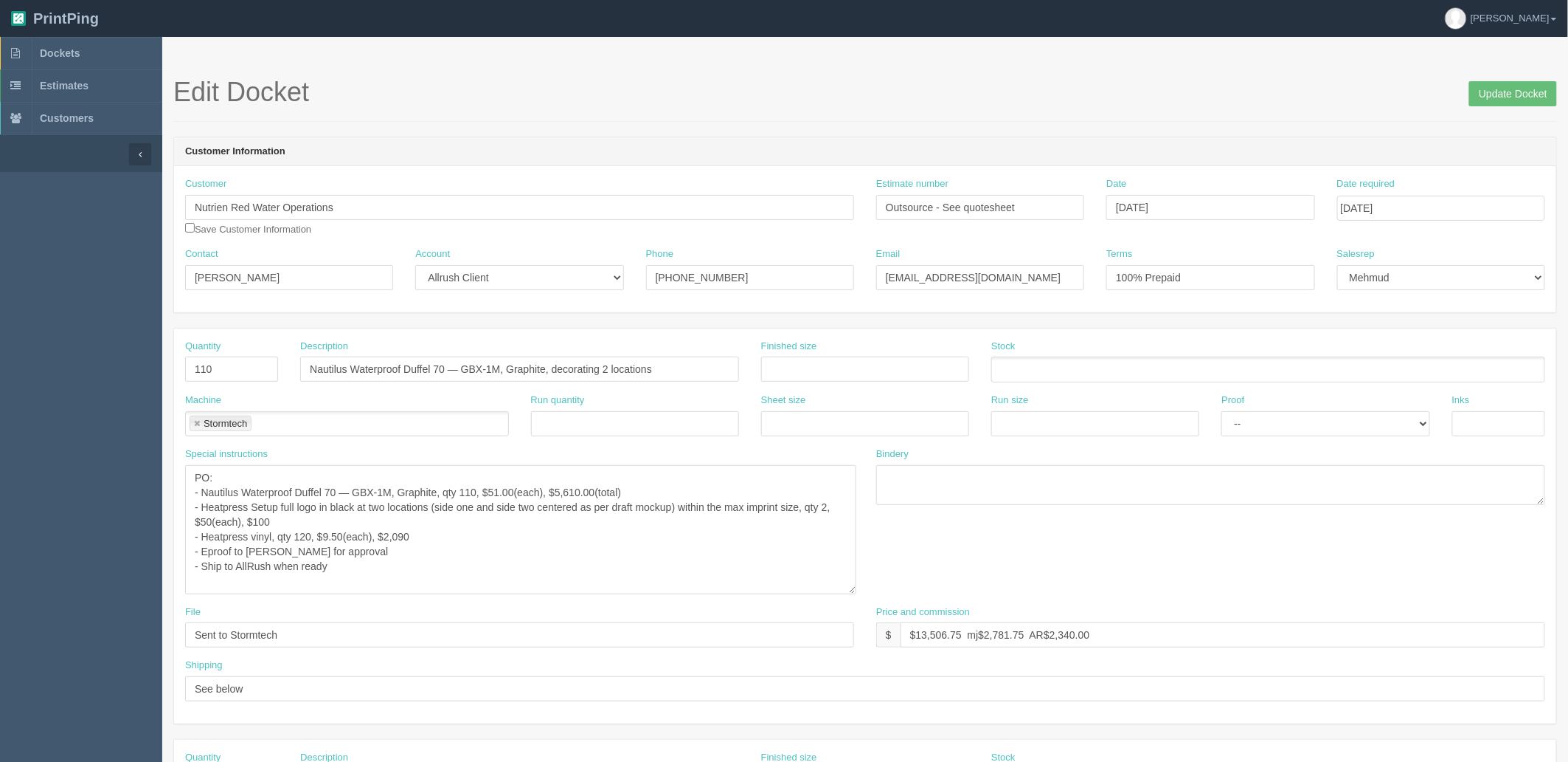
drag, startPoint x: 850, startPoint y: 503, endPoint x: 857, endPoint y: 599, distance: 96.3
click at [857, 594] on textarea "PO: - Nautilus Waterproof Duffel 70 — GBX-1M, Graphite, qty 110, $51.00(each), …" at bounding box center [520, 529] width 671 height 129
click at [475, 567] on textarea "PO: - Nautilus Waterproof Duffel 70 — GBX-1M, Graphite, qty 110, $51.00(each), …" at bounding box center [522, 532] width 676 height 135
click at [498, 552] on textarea "PO: - Nautilus Waterproof Duffel 70 — GBX-1M, Graphite, qty 110, $51.00(each), …" at bounding box center [522, 532] width 676 height 135
click at [516, 536] on textarea "PO: - Nautilus Waterproof Duffel 70 — GBX-1M, Graphite, qty 110, $51.00(each), …" at bounding box center [522, 532] width 676 height 135
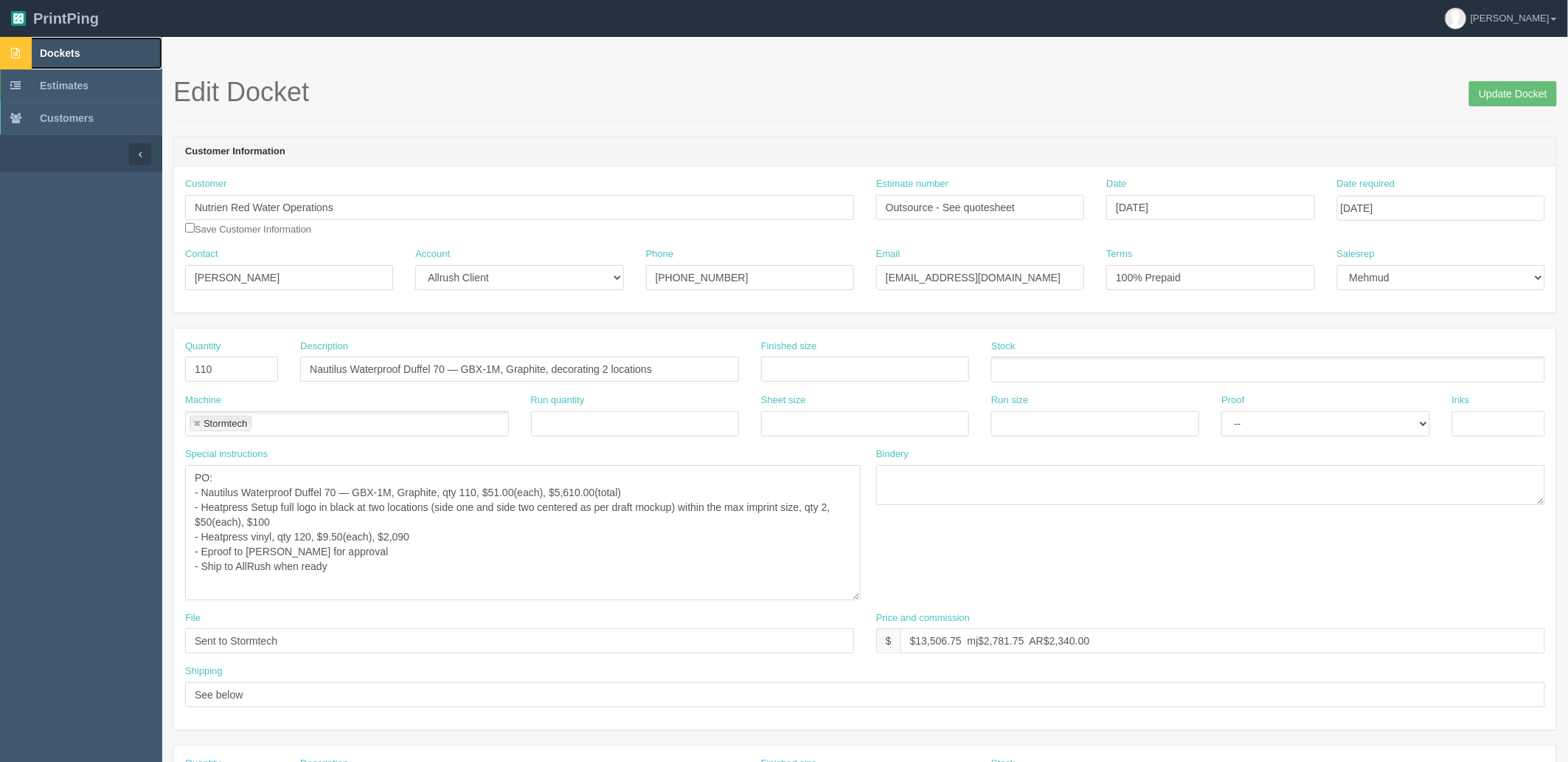
click at [80, 52] on span "Dockets" at bounding box center [60, 53] width 40 height 12
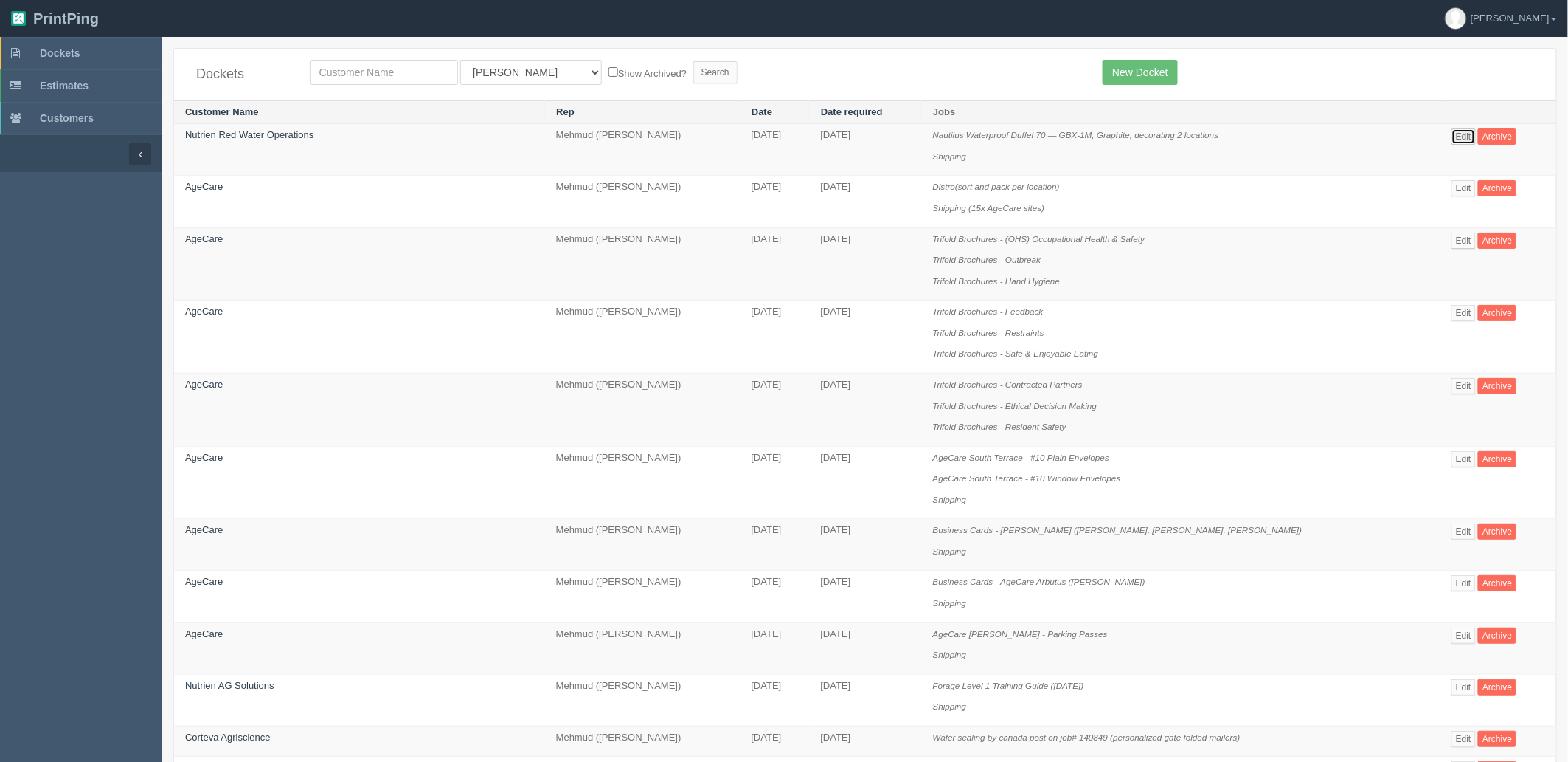
click at [1452, 142] on link "Edit" at bounding box center [1464, 136] width 24 height 16
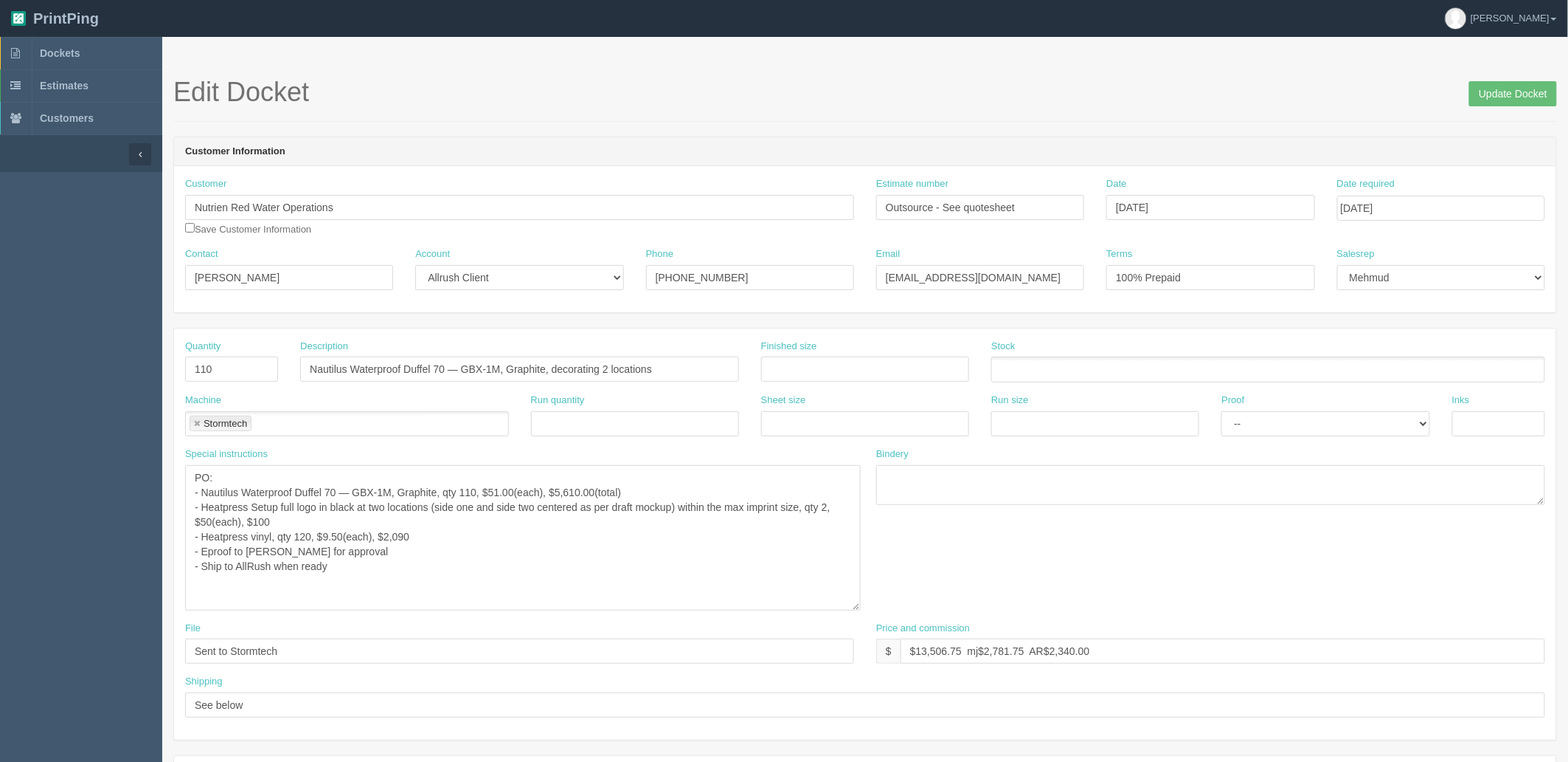
drag, startPoint x: 850, startPoint y: 502, endPoint x: 858, endPoint y: 611, distance: 109.3
click at [859, 611] on textarea "PO: - Nautilus Waterproof Duffel 70 — GBX-1M, Graphite, qty 110, $51.00(each), …" at bounding box center [522, 538] width 676 height 146
click at [314, 520] on textarea "PO: - Nautilus Waterproof Duffel 70 — GBX-1M, Graphite, qty 110, $51.00(each), …" at bounding box center [524, 539] width 678 height 148
click at [328, 531] on textarea "PO: - Nautilus Waterproof Duffel 70 — GBX-1M, Graphite, qty 110, $51.00(each), …" at bounding box center [524, 539] width 678 height 148
click at [401, 562] on textarea "PO: - Nautilus Waterproof Duffel 70 — GBX-1M, Graphite, qty 110, $51.00(each), …" at bounding box center [524, 539] width 678 height 148
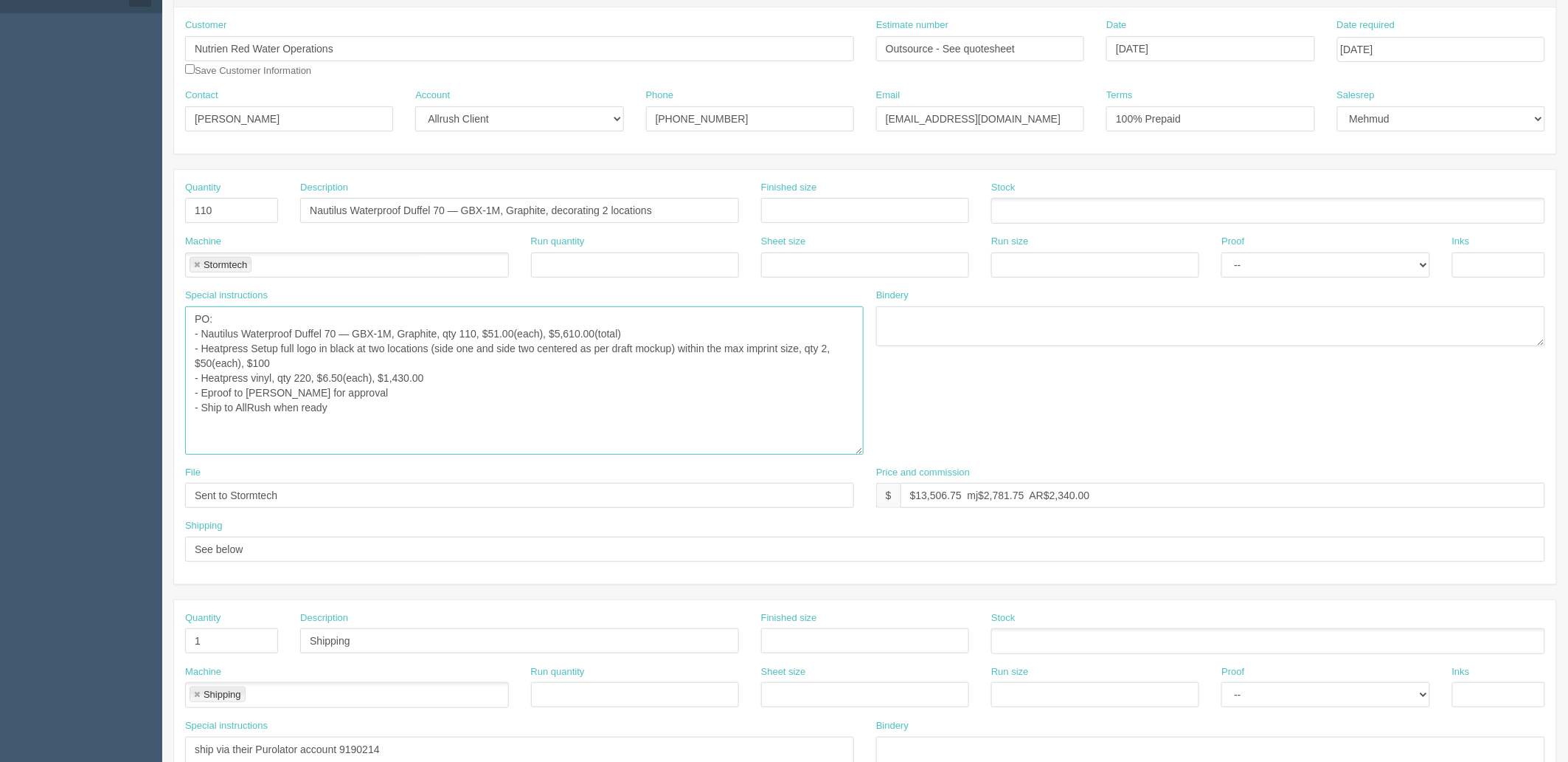
scroll to position [164, 0]
type textarea "PO: - Nautilus Waterproof Duffel 70 — GBX-1M, Graphite, qty 110, $51.00(each), …"
drag, startPoint x: 1062, startPoint y: 488, endPoint x: 1376, endPoint y: 472, distance: 314.4
click at [1375, 470] on div "Price and commission $ $13,506.75 mj$2,781.75 AR$2,340.00" at bounding box center [1210, 481] width 669 height 42
type input "$13,506.75 mj$3,275.13 AR$2,556.12"
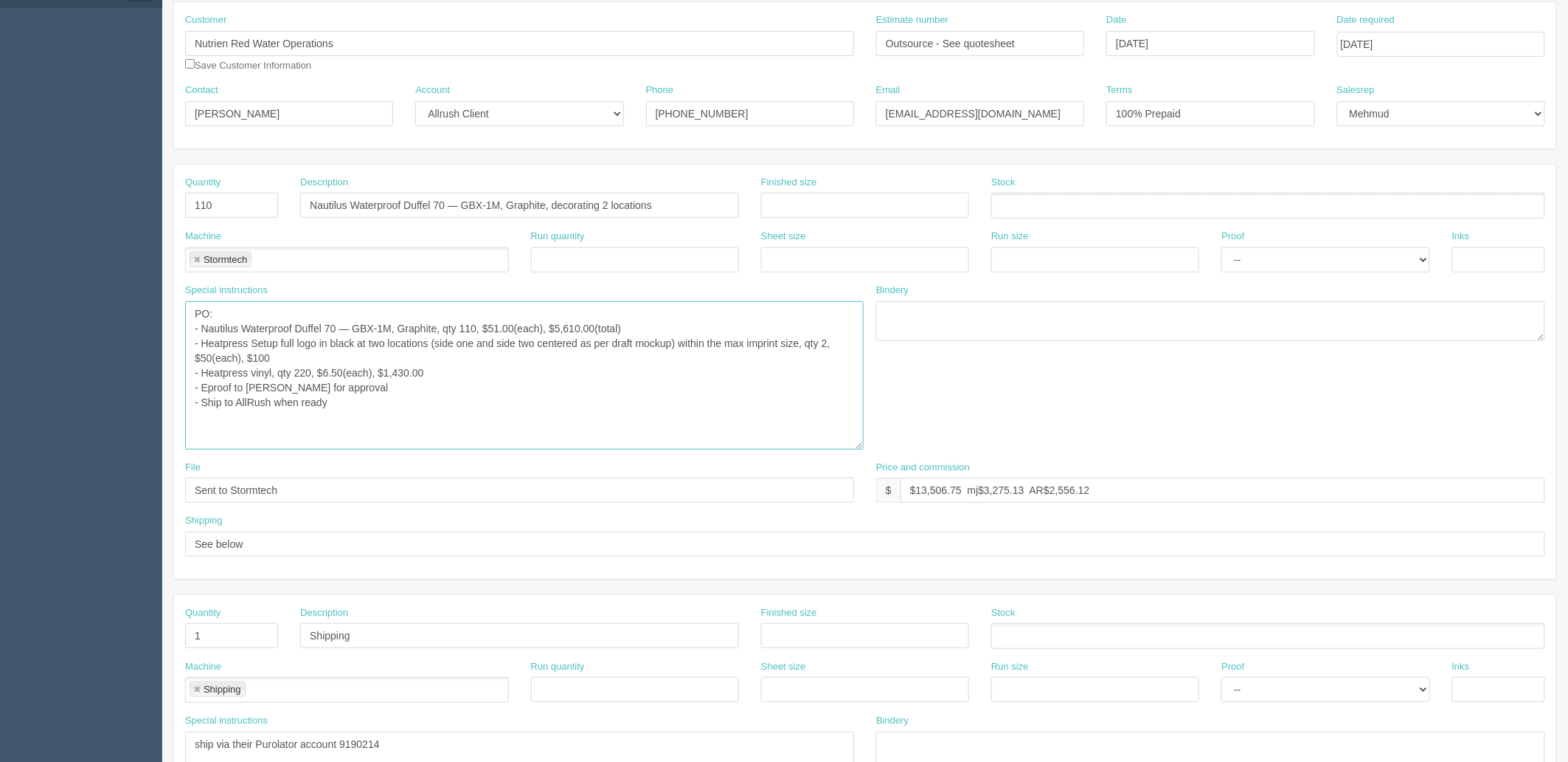
click at [426, 416] on textarea "PO: - Nautilus Waterproof Duffel 70 — GBX-1M, Graphite, qty 110, $51.00(each), …" at bounding box center [524, 375] width 678 height 148
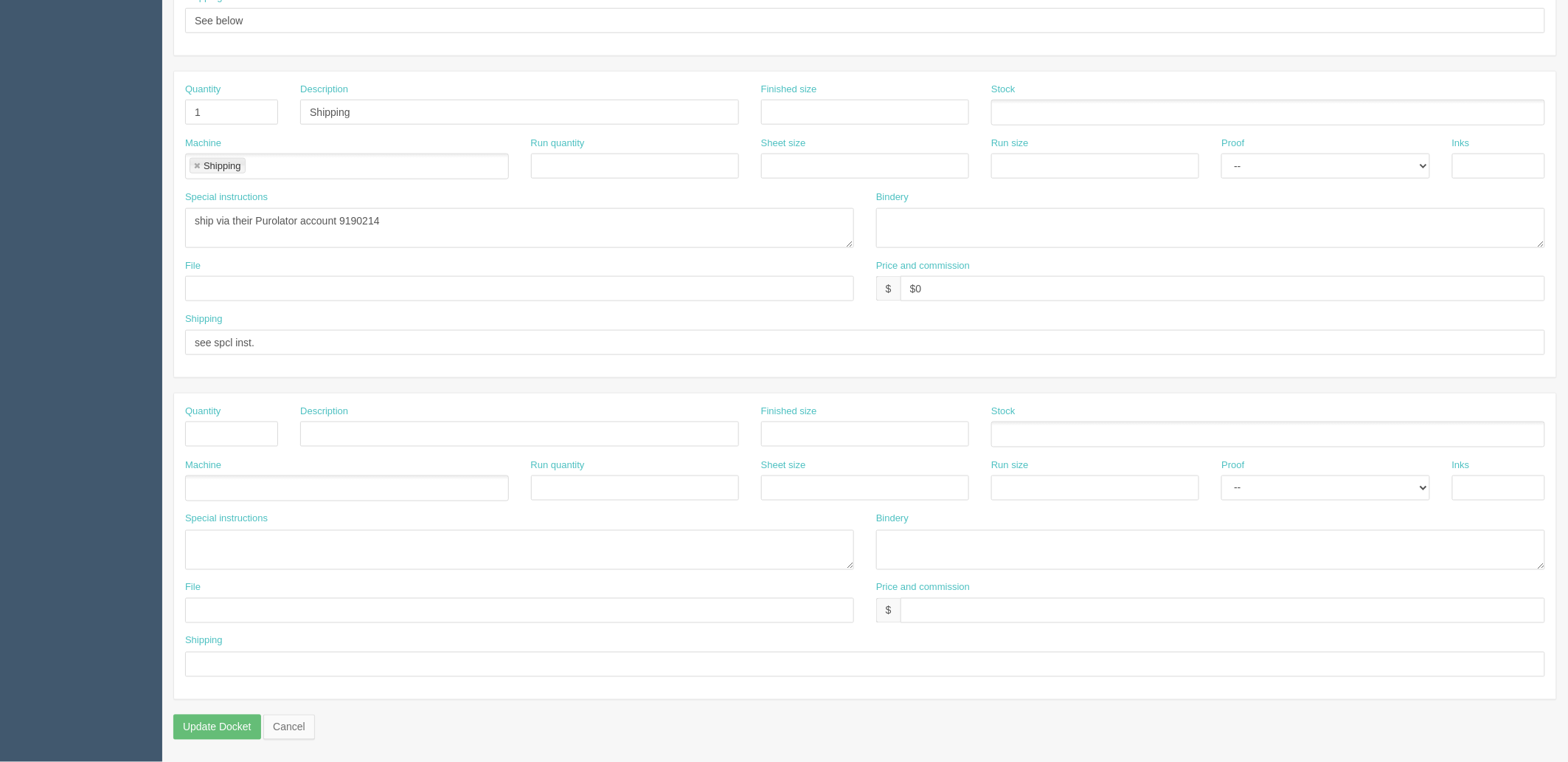
scroll to position [0, 0]
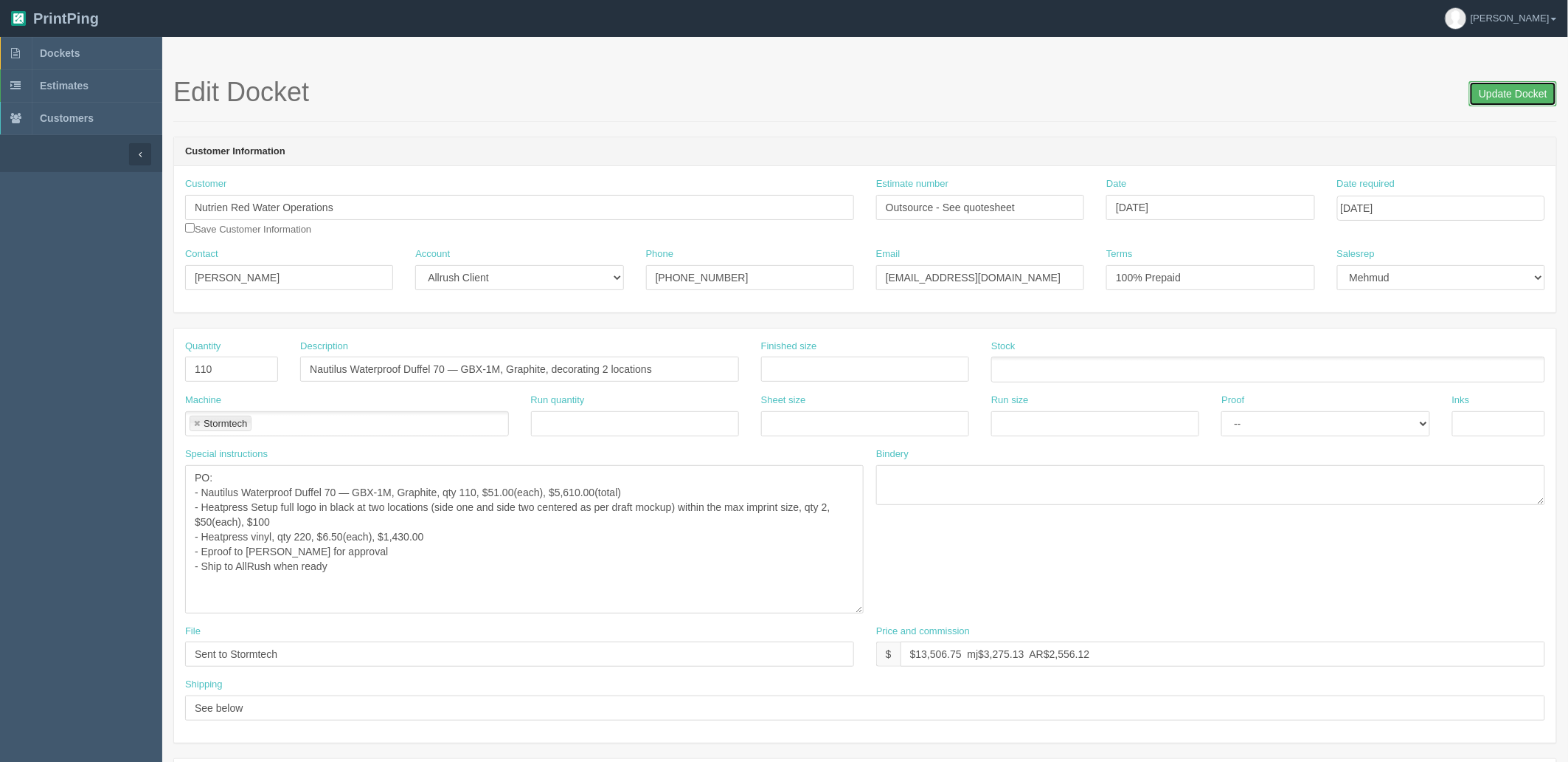
click at [1506, 92] on input "Update Docket" at bounding box center [1514, 93] width 88 height 25
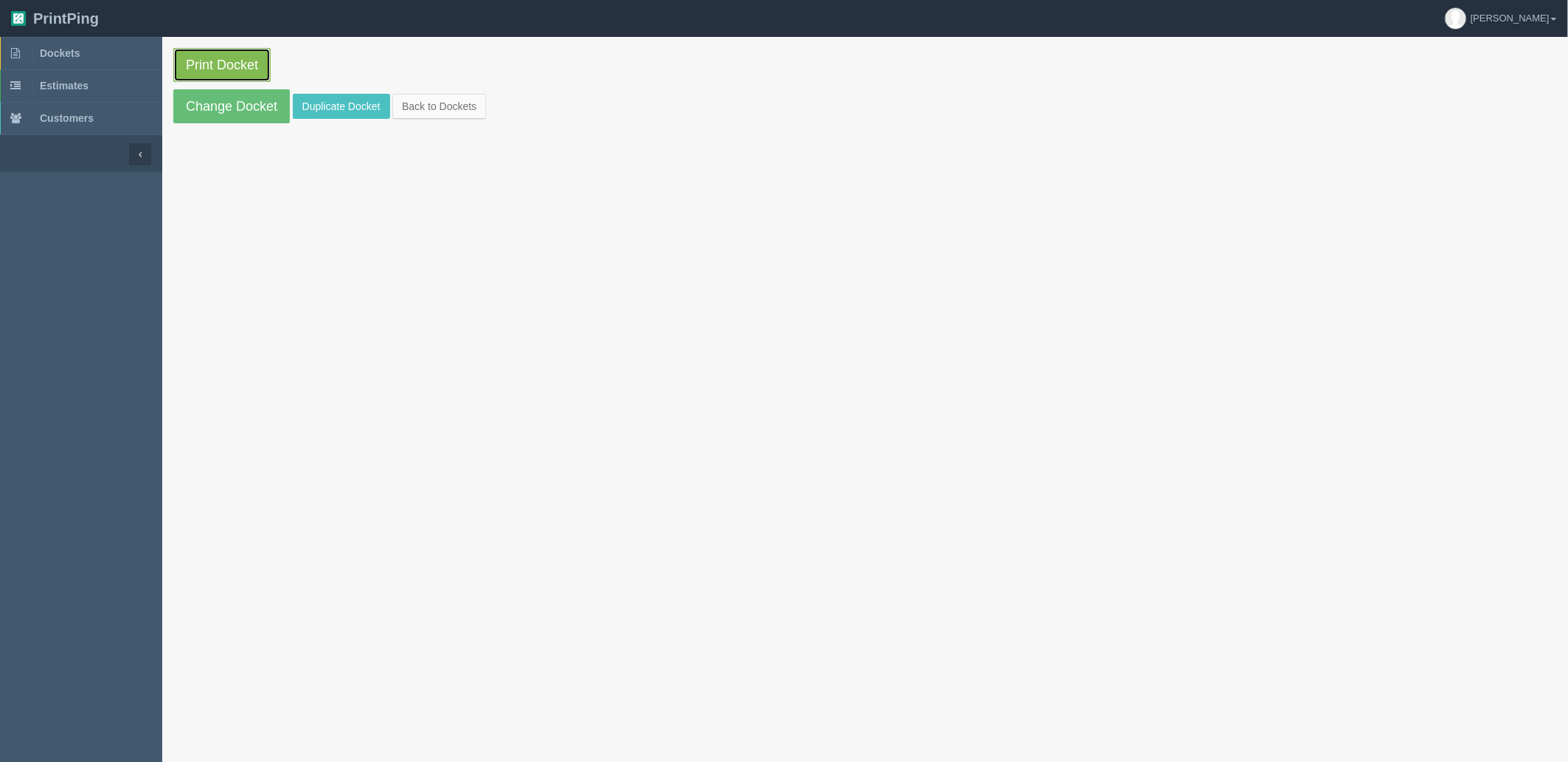
click at [224, 64] on link "Print Docket" at bounding box center [222, 65] width 98 height 34
click at [114, 54] on link "Dockets" at bounding box center [81, 53] width 162 height 33
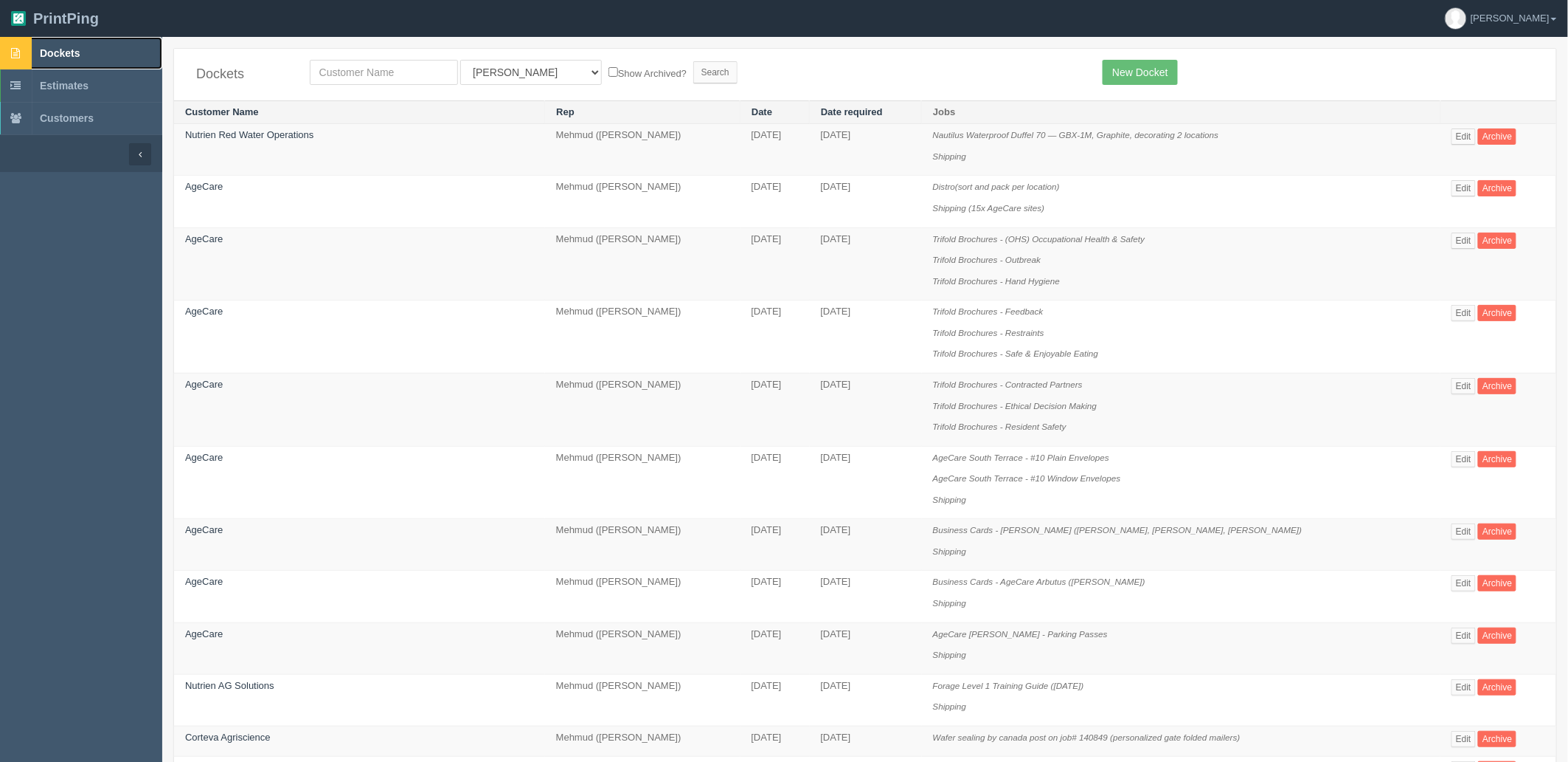
click at [94, 38] on link "Dockets" at bounding box center [81, 53] width 162 height 33
click at [1452, 138] on link "Edit" at bounding box center [1464, 136] width 24 height 16
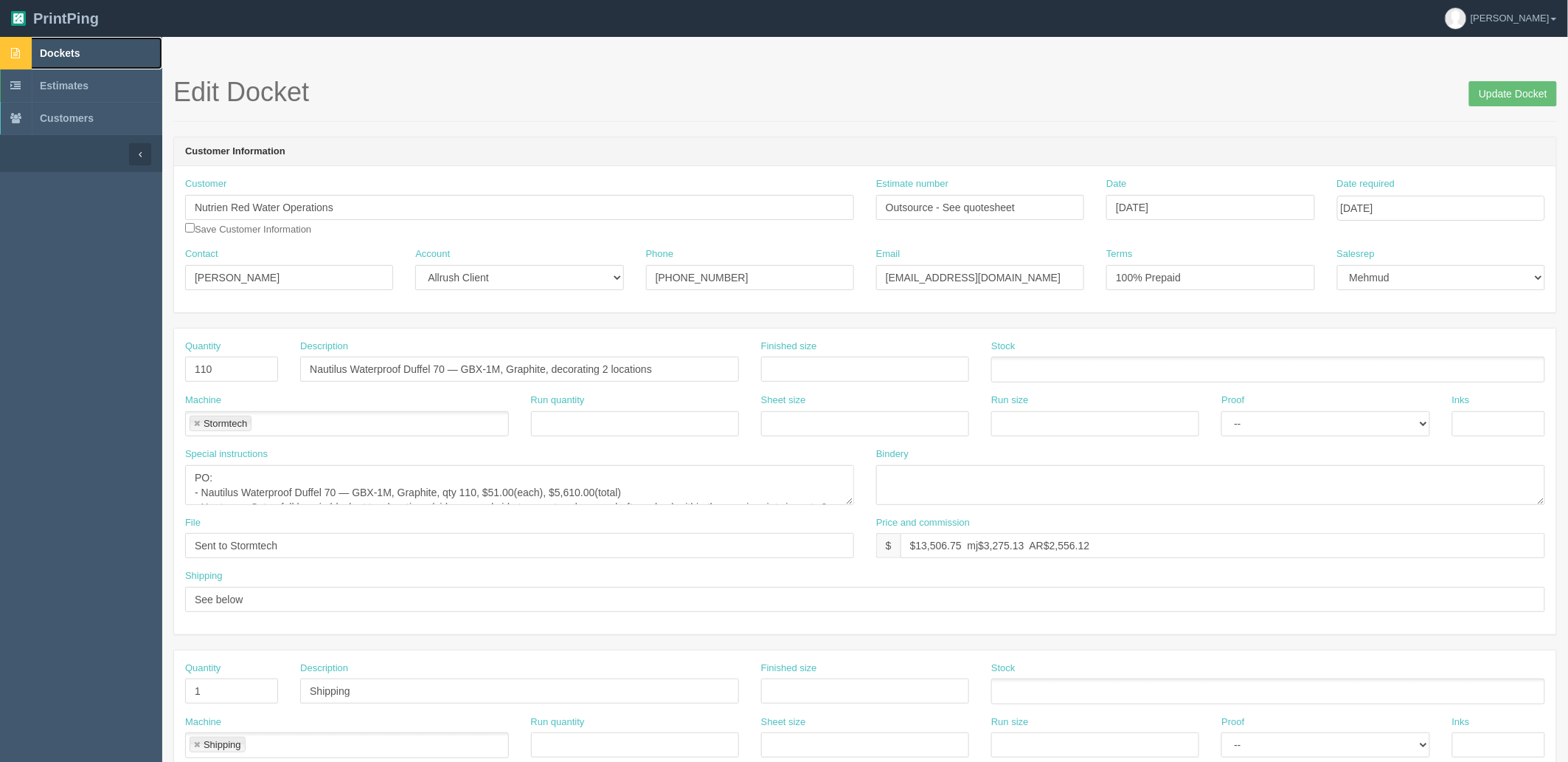
click at [91, 62] on link "Dockets" at bounding box center [81, 53] width 162 height 33
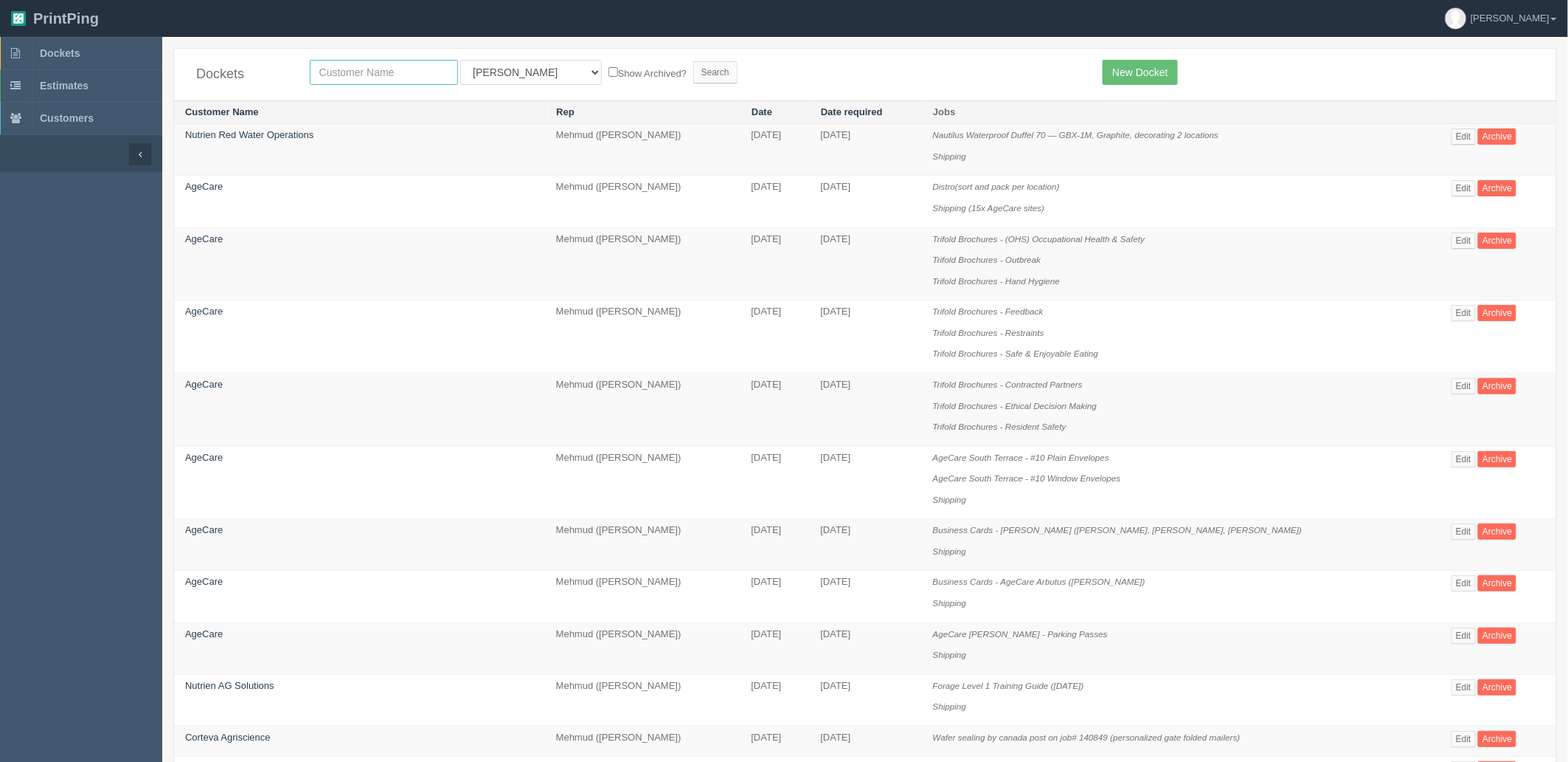
click at [373, 66] on input "text" at bounding box center [383, 72] width 148 height 25
type input "north"
click at [694, 62] on input "Search" at bounding box center [715, 73] width 44 height 22
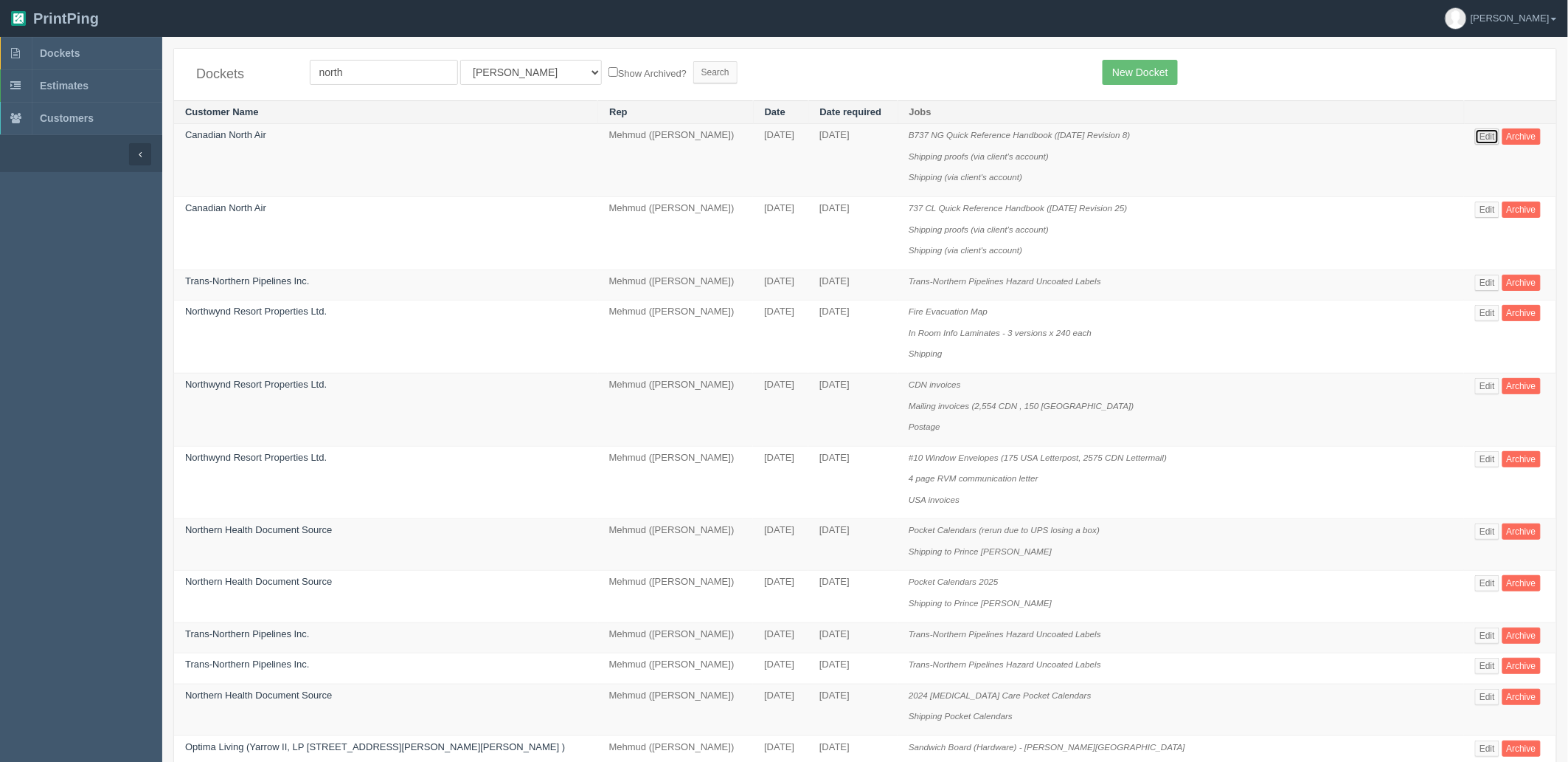
click at [1475, 131] on link "Edit" at bounding box center [1487, 136] width 24 height 16
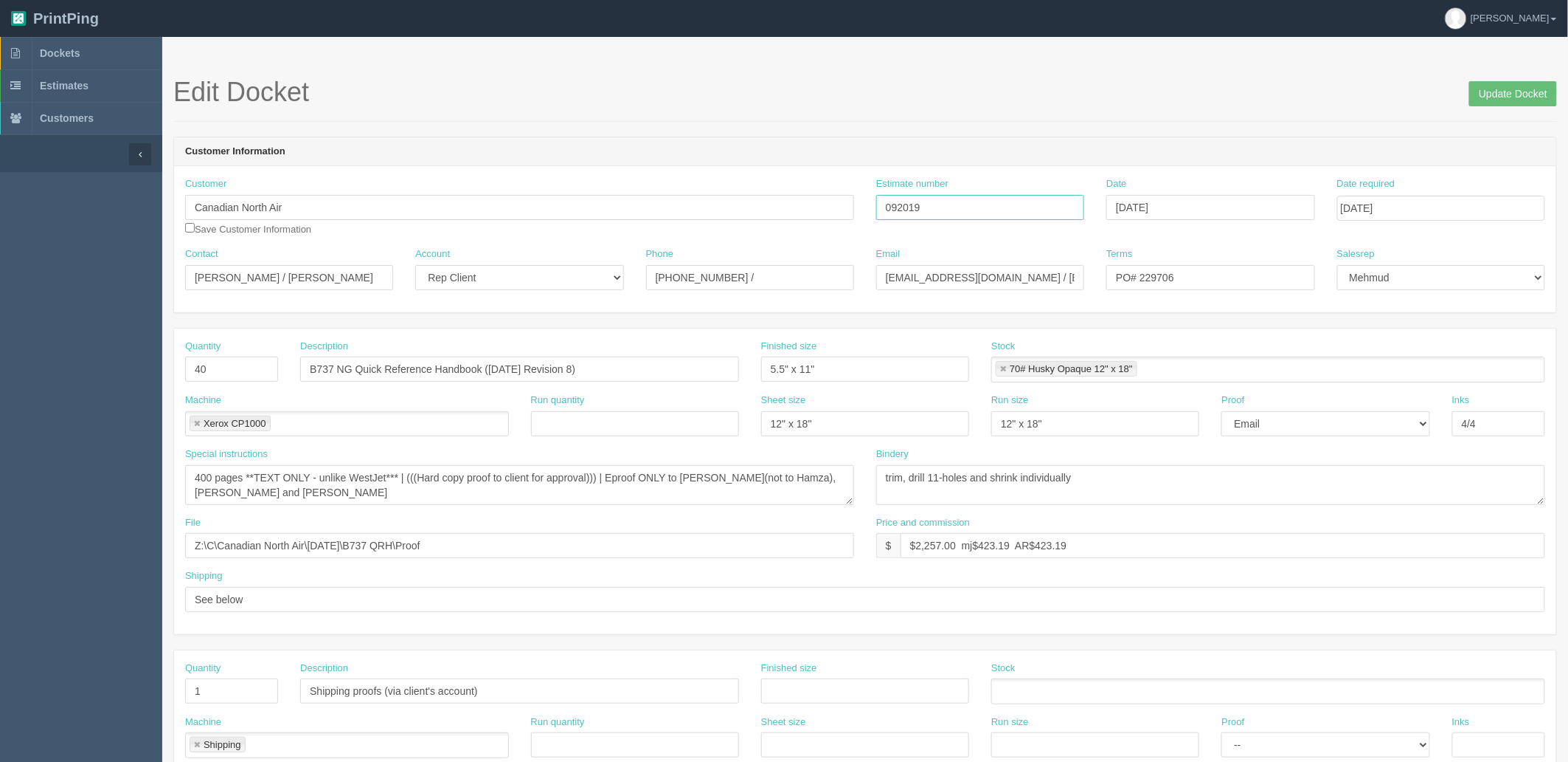
drag, startPoint x: 933, startPoint y: 202, endPoint x: 834, endPoint y: 291, distance: 133.1
click at [626, 185] on div "Customer Canadian North Air Save Customer Information Estimate number 092019 Da…" at bounding box center [866, 212] width 1382 height 70
click at [80, 52] on span "Dockets" at bounding box center [60, 53] width 40 height 12
